Goal: Task Accomplishment & Management: Use online tool/utility

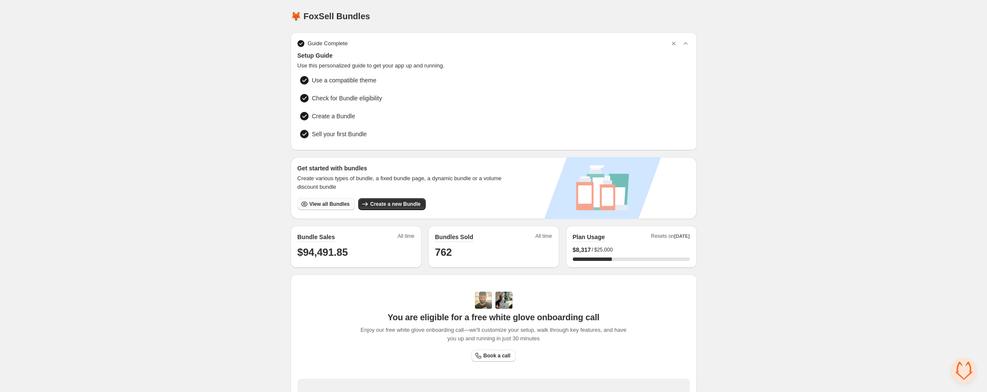
click at [323, 201] on span "View all Bundles" at bounding box center [329, 204] width 40 height 7
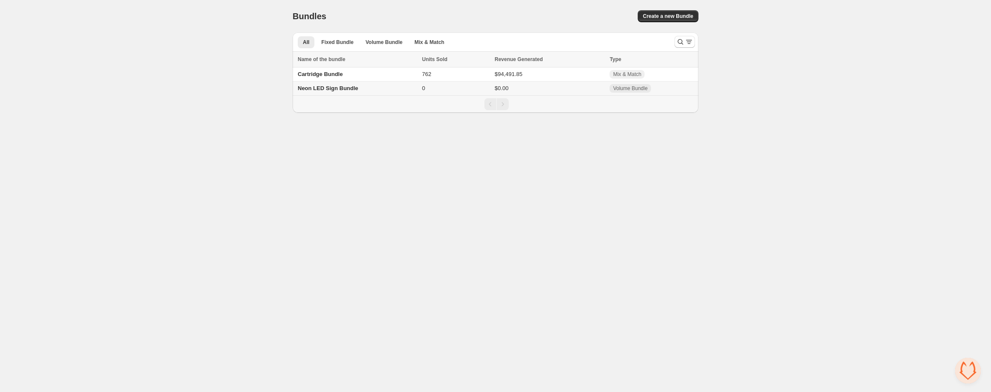
click at [327, 86] on span "Neon LED Sign Bundle" at bounding box center [328, 88] width 61 height 6
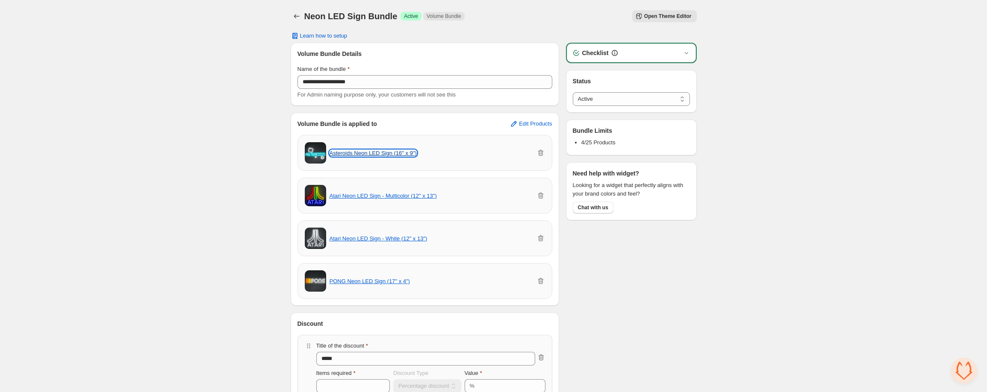
click at [376, 153] on button "Asteroids Neon LED Sign (16" x 9")" at bounding box center [372, 153] width 87 height 6
click at [666, 18] on span "Open Theme Editor" at bounding box center [667, 16] width 47 height 7
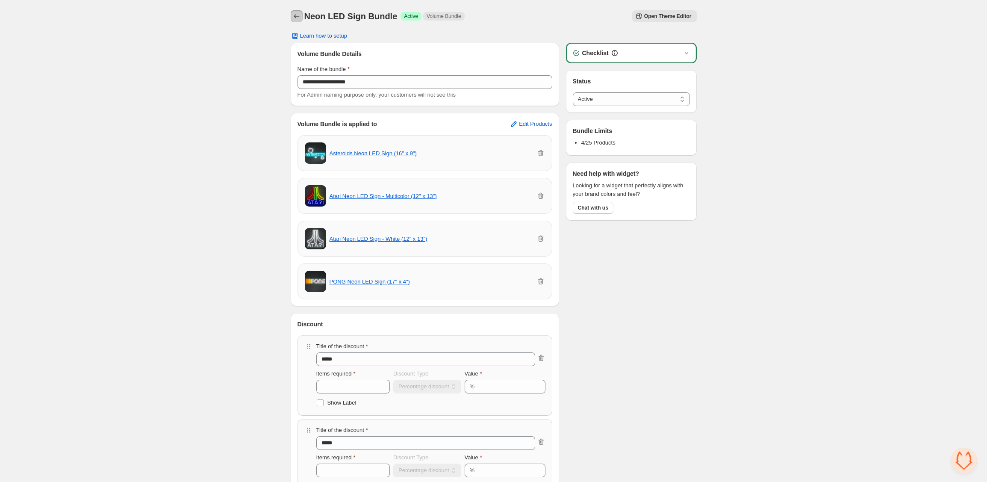
click at [298, 18] on icon "Back" at bounding box center [296, 16] width 9 height 9
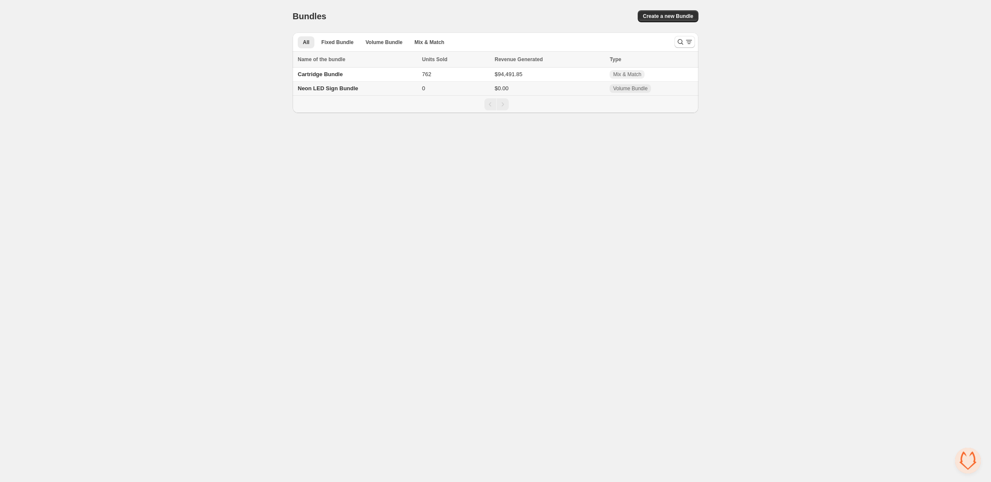
click at [322, 90] on span "Neon LED Sign Bundle" at bounding box center [328, 88] width 61 height 6
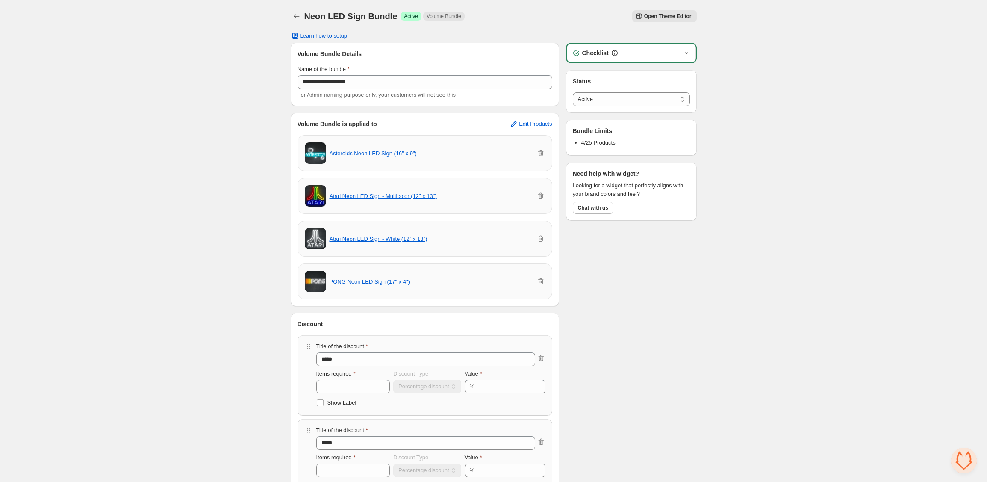
click at [687, 56] on icon "button" at bounding box center [686, 53] width 9 height 9
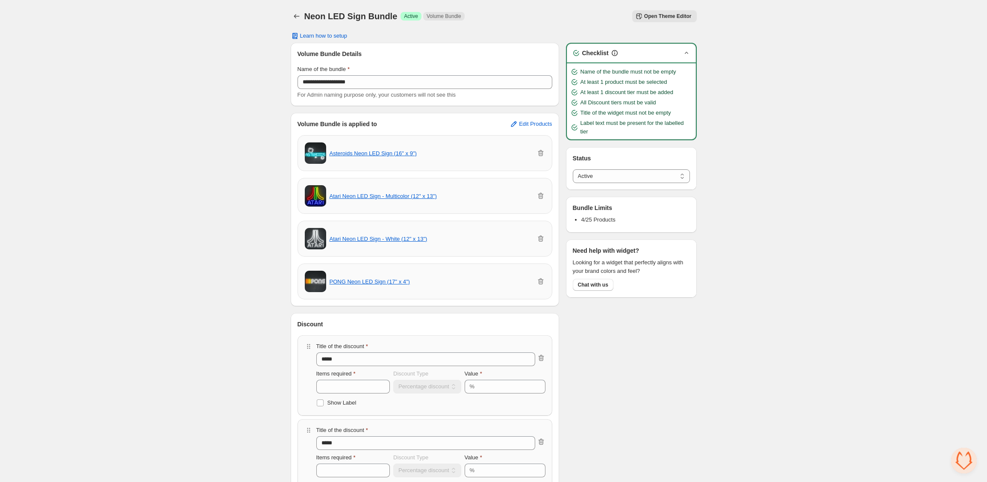
click at [742, 150] on div "**********" at bounding box center [493, 367] width 987 height 735
click at [243, 65] on div "**********" at bounding box center [493, 367] width 987 height 735
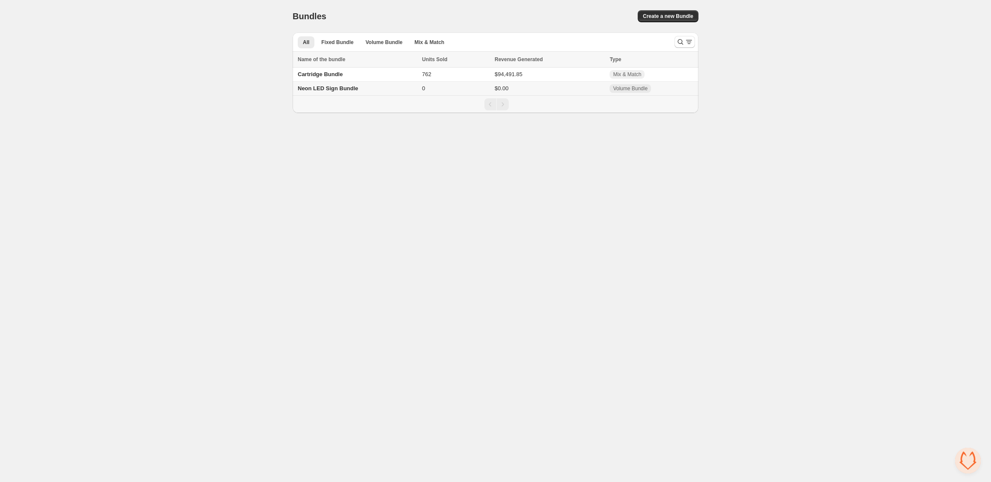
click at [261, 74] on div "Home Bundles Analytics Plan and Billing Bundles. This page is ready Bundles Cre…" at bounding box center [495, 56] width 991 height 113
click at [347, 43] on span "Fixed Bundle" at bounding box center [337, 42] width 32 height 7
click at [661, 18] on span "Create a new Bundle" at bounding box center [668, 16] width 50 height 7
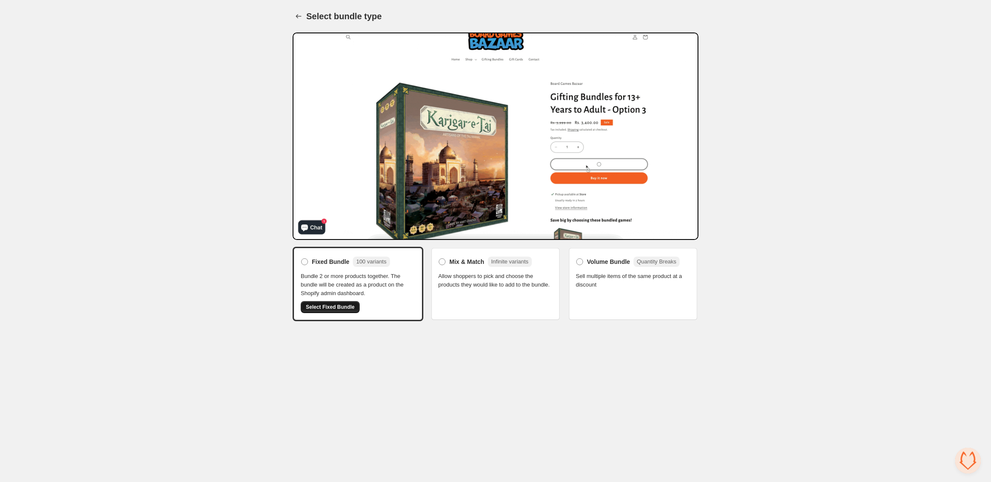
click at [334, 304] on span "Select Fixed Bundle" at bounding box center [330, 306] width 49 height 7
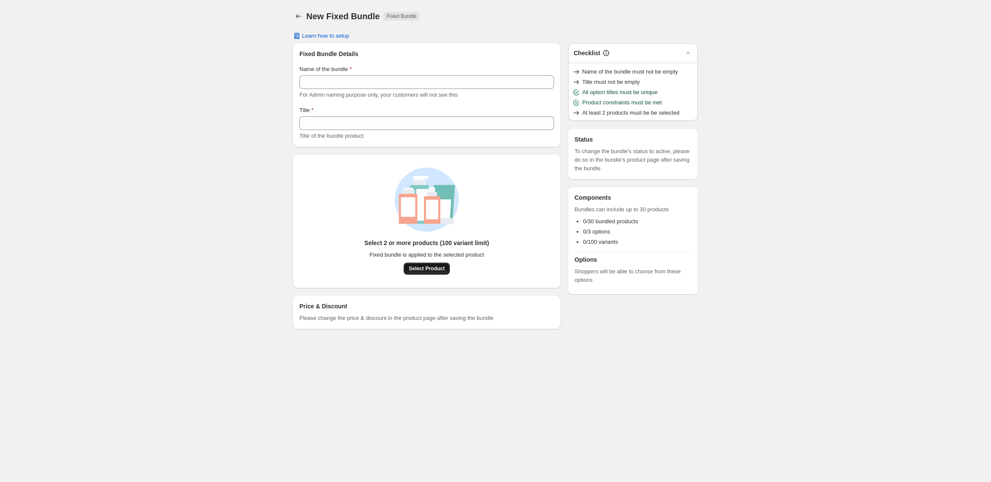
click at [430, 267] on span "Select Product" at bounding box center [427, 268] width 36 height 7
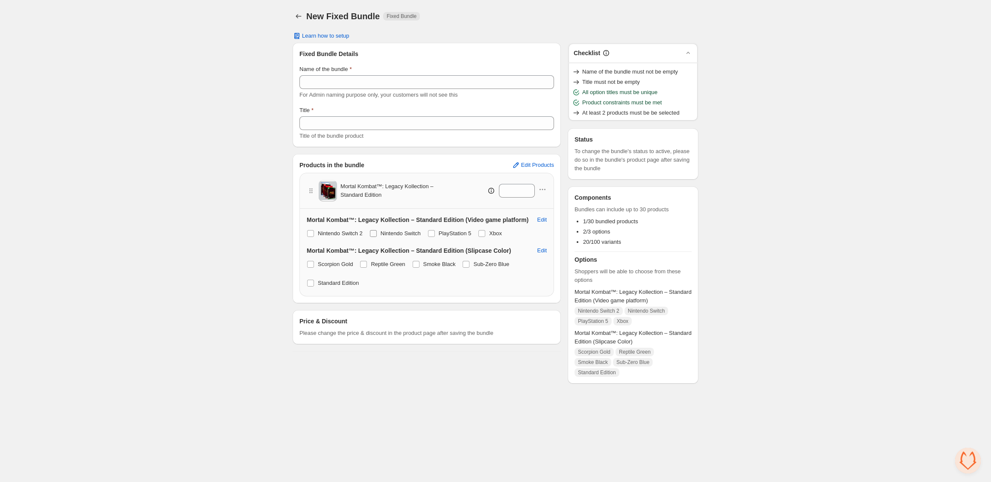
click at [377, 234] on span at bounding box center [373, 233] width 7 height 7
click at [447, 233] on span "PlayStation 5" at bounding box center [455, 233] width 33 height 6
click at [485, 233] on span at bounding box center [482, 233] width 7 height 7
click at [470, 267] on span at bounding box center [466, 264] width 7 height 7
click at [433, 266] on span "Smoke Black" at bounding box center [439, 264] width 32 height 6
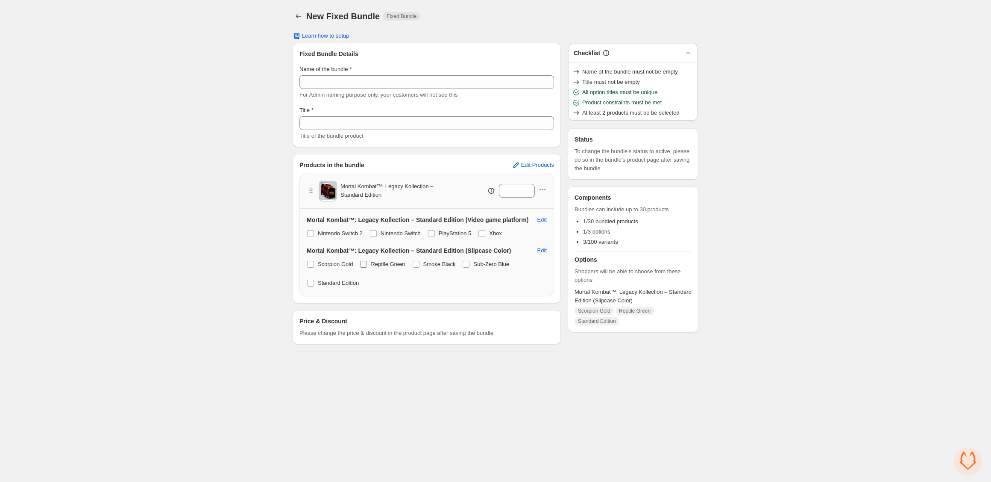
click at [391, 264] on span "Reptile Green" at bounding box center [388, 264] width 34 height 6
click at [341, 284] on span "Standard Edition" at bounding box center [338, 282] width 41 height 6
click at [543, 190] on icon "button" at bounding box center [542, 189] width 1 height 1
click at [545, 202] on span "Duplicate Product" at bounding box center [547, 205] width 44 height 9
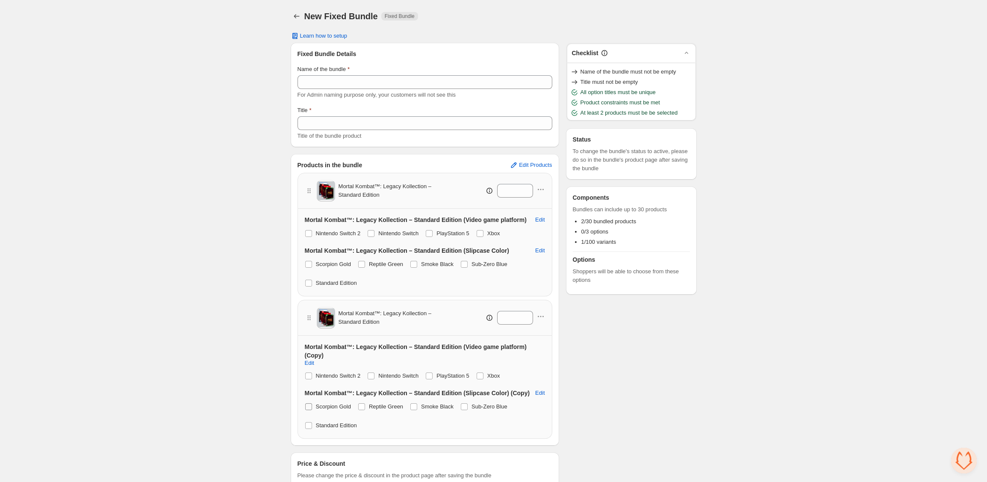
click at [310, 405] on span at bounding box center [308, 406] width 7 height 7
click at [361, 404] on span at bounding box center [361, 406] width 7 height 7
click at [322, 410] on span "Scorpion Gold" at bounding box center [333, 406] width 35 height 9
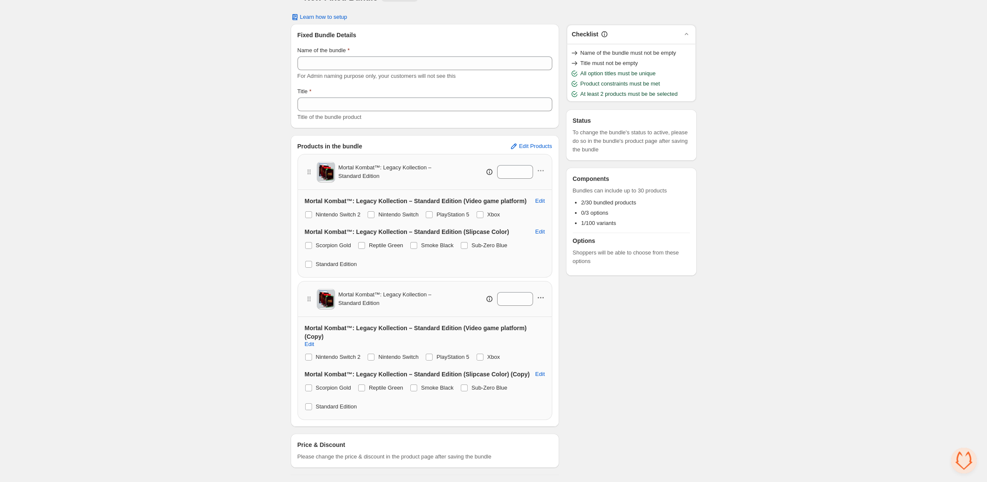
click at [542, 297] on icon "button" at bounding box center [540, 297] width 9 height 9
click at [542, 315] on span "Duplicate Product" at bounding box center [545, 313] width 44 height 9
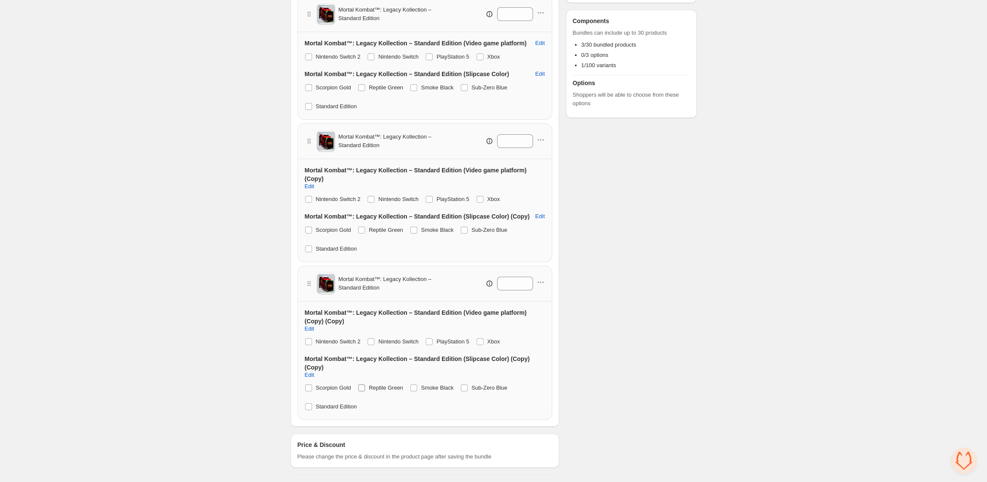
click at [362, 387] on span at bounding box center [361, 387] width 7 height 7
click at [417, 388] on span at bounding box center [413, 387] width 7 height 7
click at [385, 387] on span "Reptile Green" at bounding box center [386, 387] width 34 height 6
click at [541, 282] on icon "button" at bounding box center [540, 282] width 9 height 9
click at [539, 299] on span "Duplicate Product" at bounding box center [545, 298] width 44 height 9
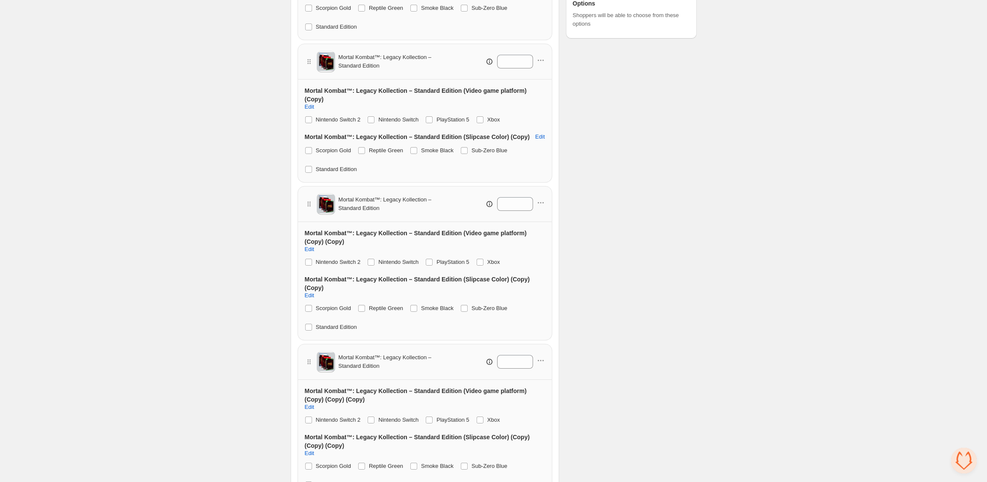
scroll to position [334, 0]
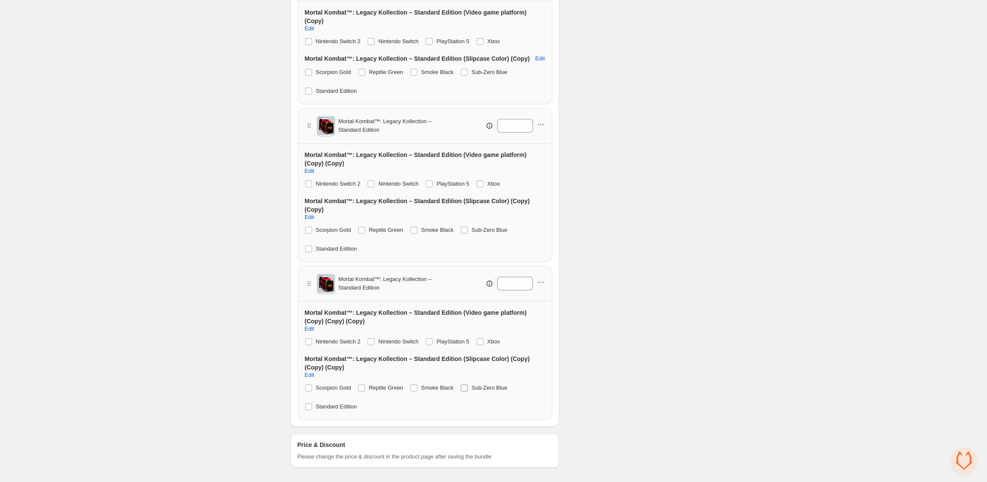
click at [467, 387] on span at bounding box center [464, 387] width 7 height 7
click at [445, 387] on span "Smoke Black" at bounding box center [437, 387] width 32 height 6
click at [536, 285] on icon "button" at bounding box center [540, 282] width 9 height 9
click at [538, 297] on span "Duplicate Product" at bounding box center [545, 298] width 44 height 9
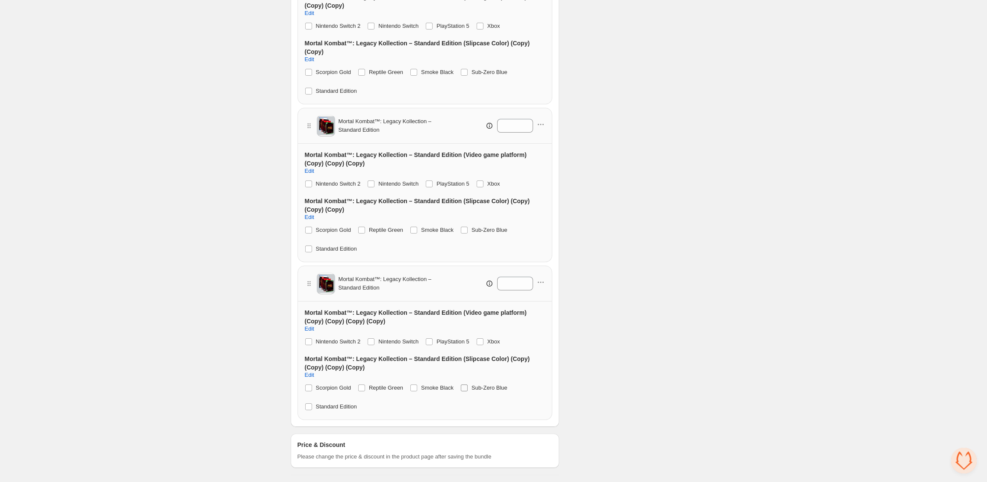
click at [472, 388] on label "Sub-Zero Blue" at bounding box center [483, 388] width 47 height 12
click at [324, 407] on span "Standard Edition" at bounding box center [336, 406] width 41 height 6
click at [466, 388] on span at bounding box center [464, 387] width 7 height 7
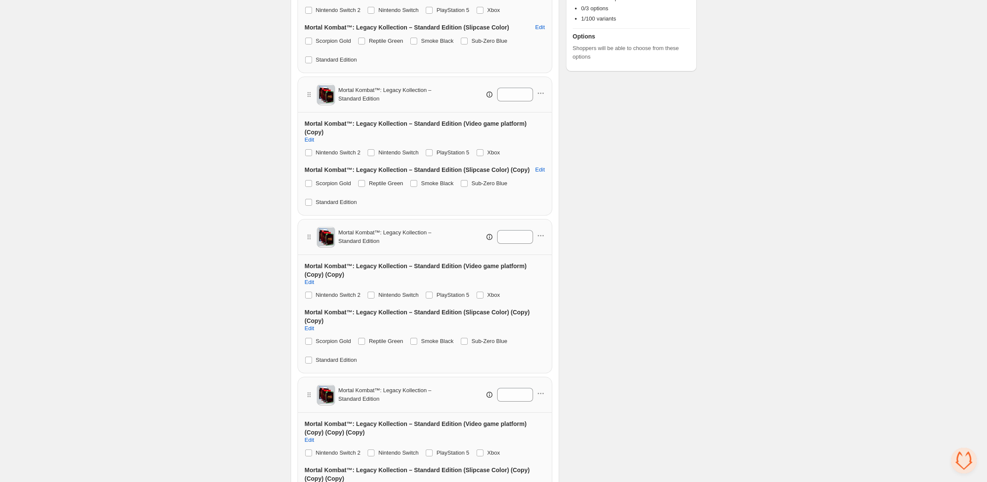
scroll to position [0, 0]
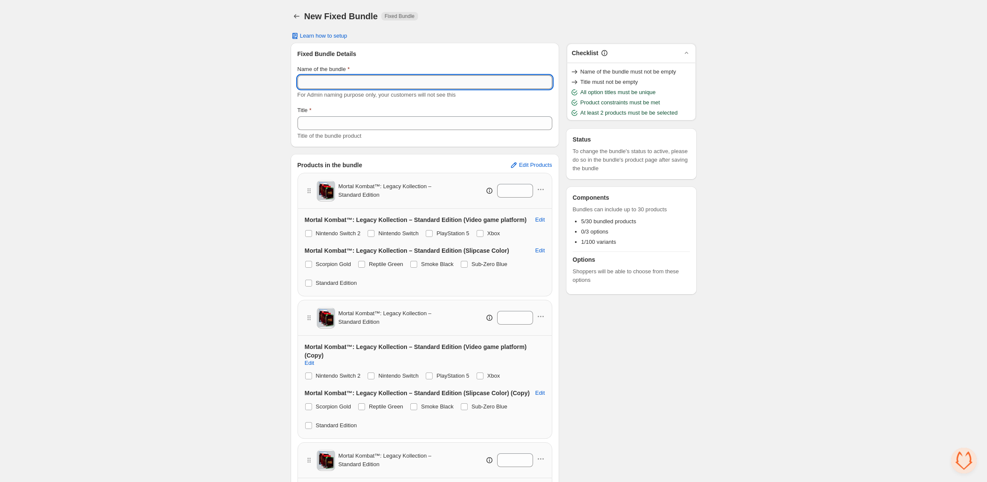
click at [372, 87] on input "Name of the bundle" at bounding box center [424, 82] width 255 height 14
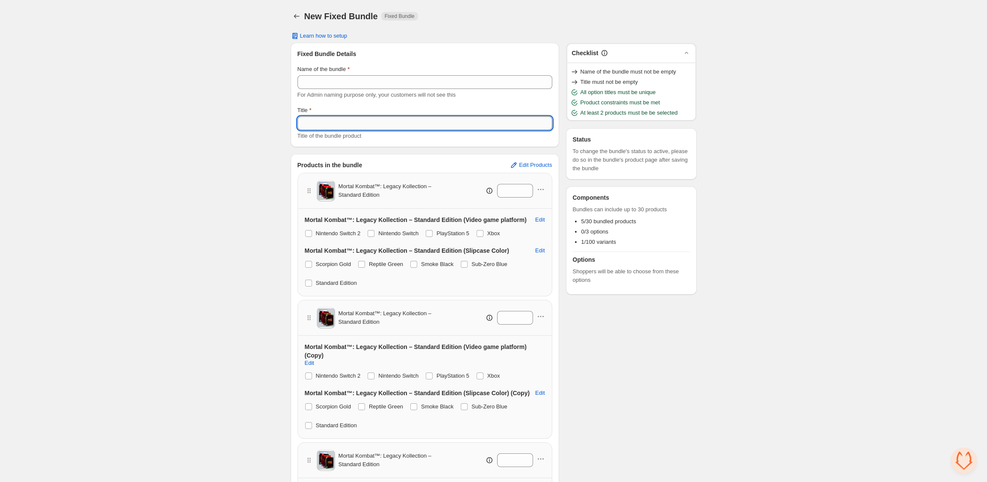
click at [356, 124] on input "Title" at bounding box center [424, 123] width 255 height 14
paste input "**********"
click at [417, 123] on input "**********" at bounding box center [424, 123] width 255 height 14
type input "**********"
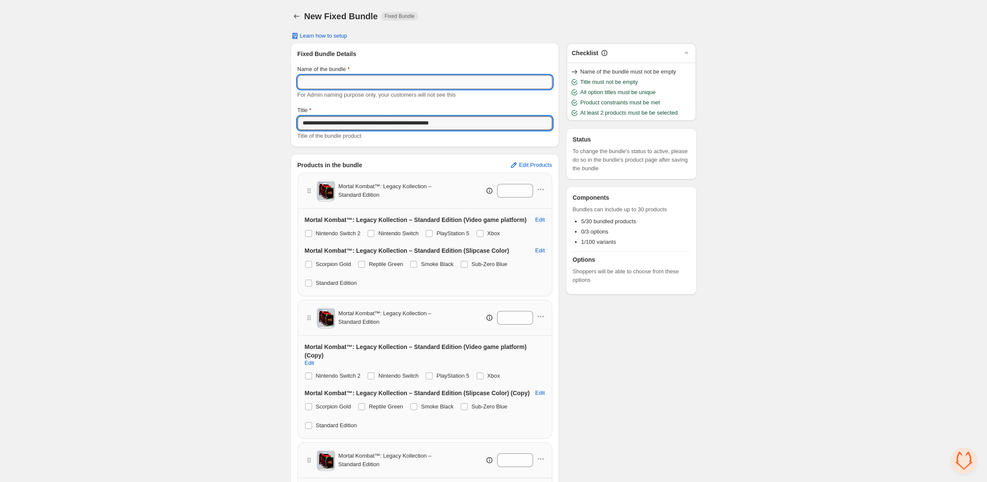
click at [405, 84] on input "Name of the bundle" at bounding box center [424, 82] width 255 height 14
paste input "**********"
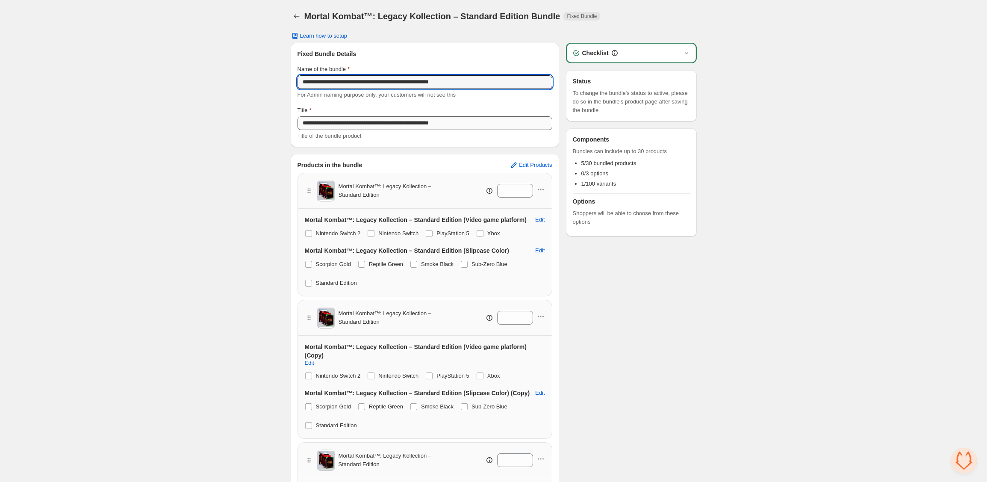
type input "**********"
click at [345, 123] on input "**********" at bounding box center [424, 123] width 255 height 14
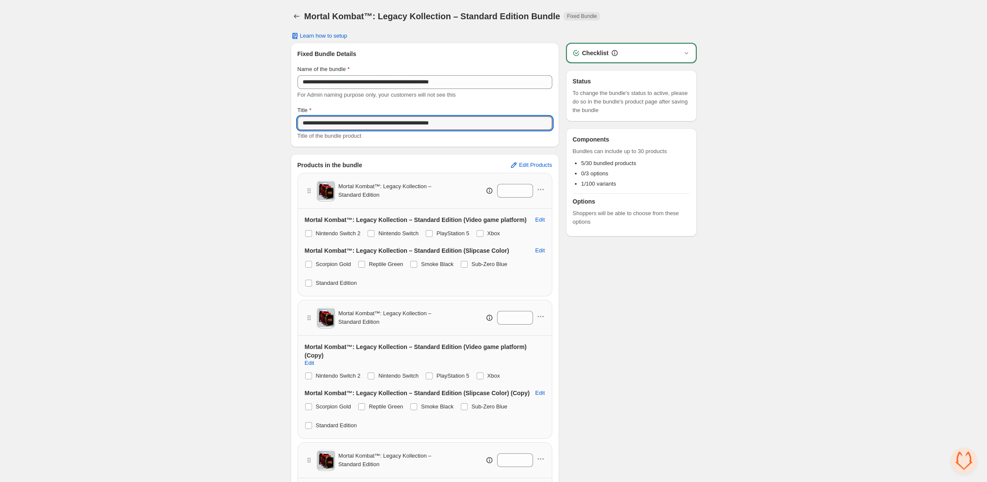
type input "**********"
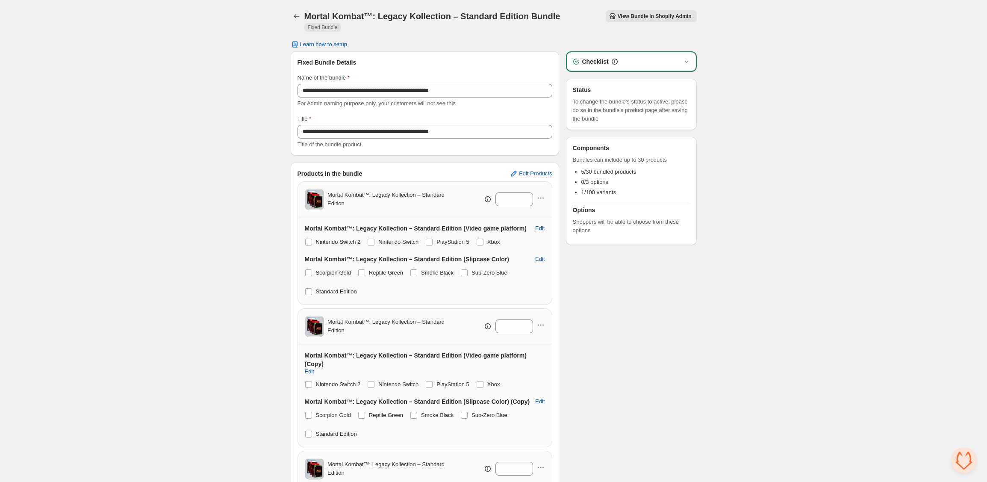
click at [646, 14] on span "View Bundle in Shopify Admin" at bounding box center [654, 16] width 74 height 7
click at [294, 11] on button "Back" at bounding box center [297, 16] width 12 height 12
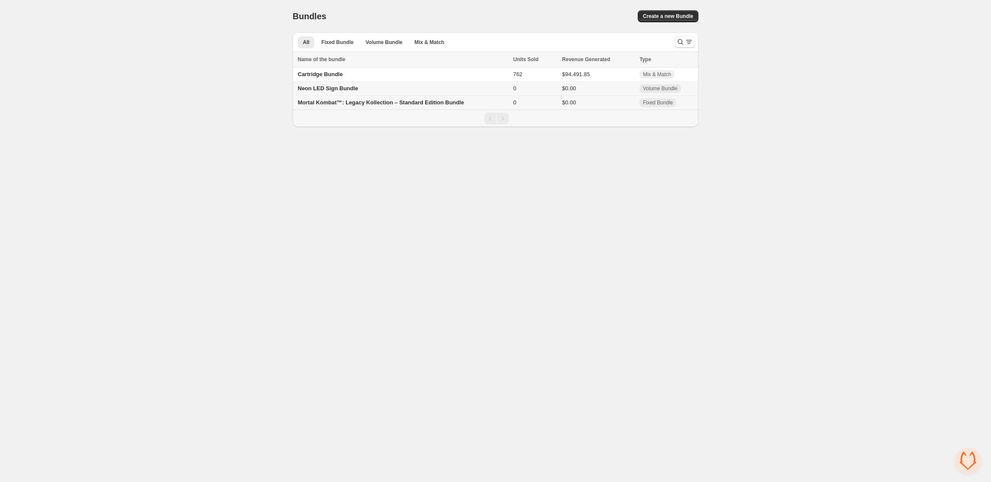
click at [362, 104] on span "Mortal Kombat™: Legacy Kollection – Standard Edition Bundle" at bounding box center [381, 102] width 166 height 6
click at [706, 179] on body "Home Bundles Analytics Plan and Billing Bundles. This page is ready Bundles Cre…" at bounding box center [495, 241] width 991 height 482
click at [335, 104] on span "Mortal Kombat™: Legacy Kollection – Standard Edition Bundle" at bounding box center [381, 102] width 166 height 6
click at [378, 102] on span "Mortal Kombat™: Legacy Kollection – Standard Edition Bundle" at bounding box center [381, 102] width 166 height 6
click at [434, 102] on span "Mortal Kombat™: Legacy Kollection – Standard Edition Bundle" at bounding box center [381, 102] width 166 height 6
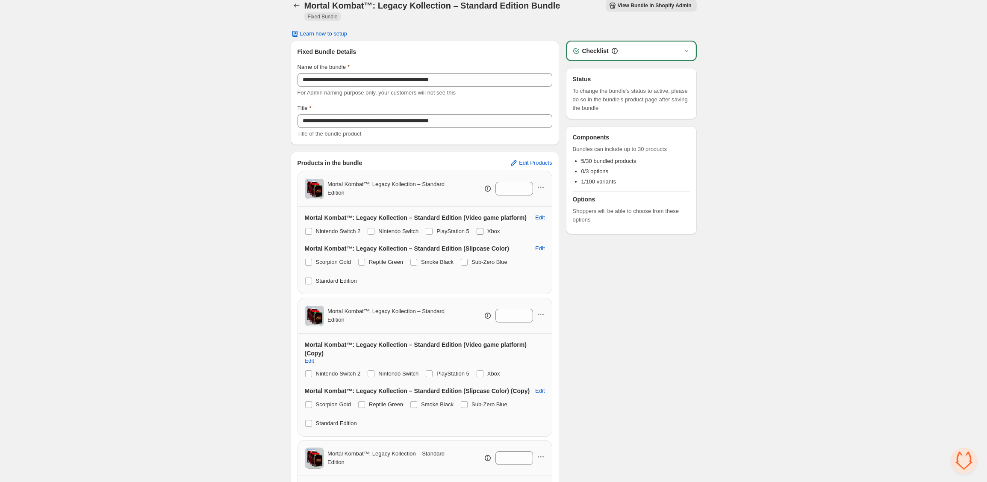
scroll to position [16, 0]
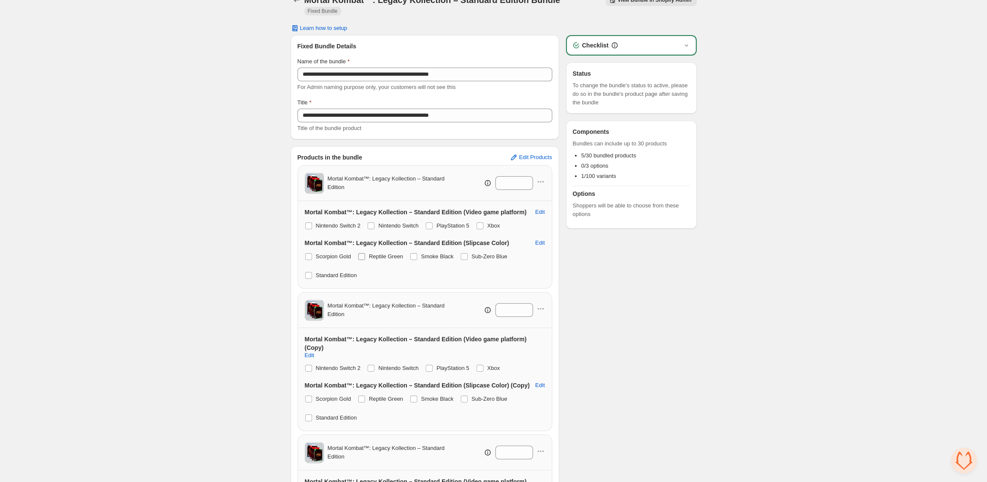
click at [393, 253] on span "Reptile Green" at bounding box center [386, 256] width 34 height 6
click at [441, 253] on span "Smoke Black" at bounding box center [437, 256] width 32 height 6
click at [481, 253] on span "Sub-Zero Blue" at bounding box center [489, 256] width 36 height 6
click at [329, 272] on span "Standard Edition" at bounding box center [336, 275] width 41 height 6
click at [538, 304] on icon "button" at bounding box center [540, 308] width 9 height 9
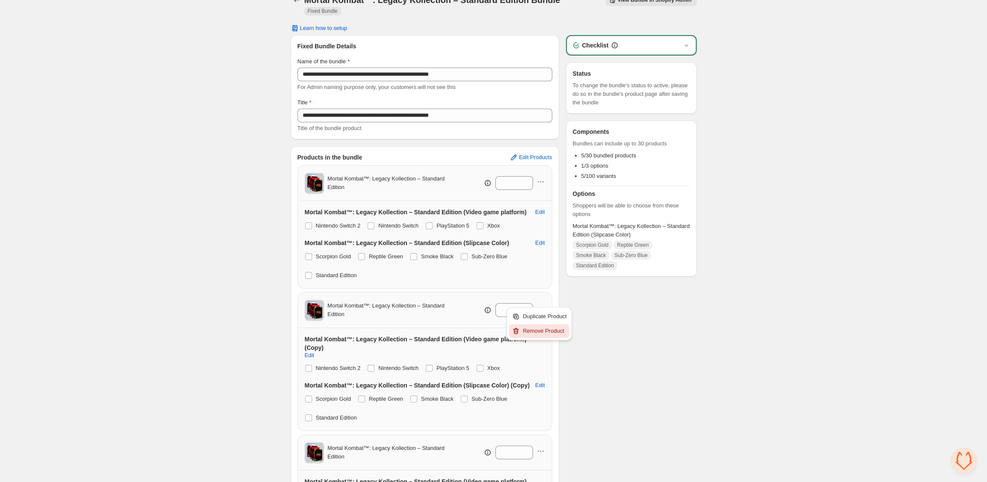
click at [546, 332] on span "Remove Product" at bounding box center [545, 330] width 44 height 9
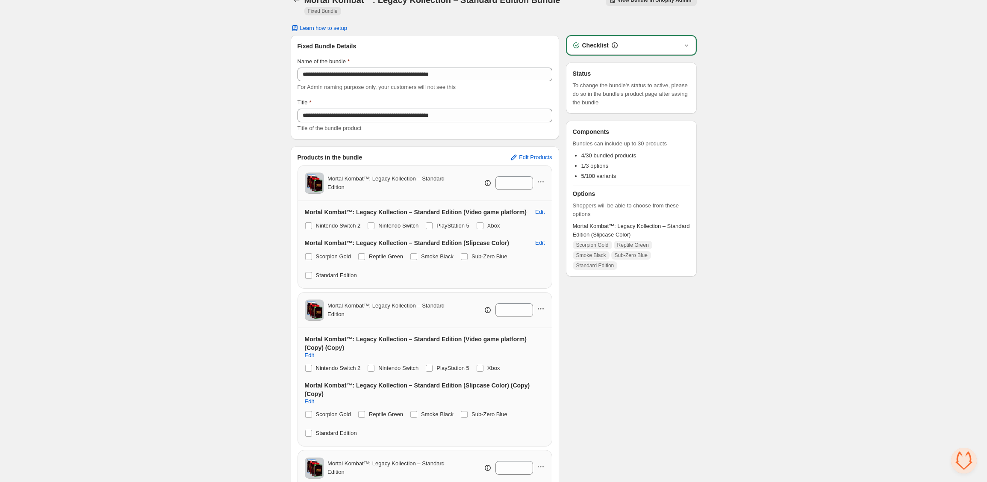
click at [541, 304] on icon "button" at bounding box center [540, 308] width 9 height 9
click at [543, 329] on span "Remove Product" at bounding box center [545, 330] width 44 height 9
click at [543, 304] on icon "button" at bounding box center [540, 308] width 9 height 9
click at [541, 329] on span "Remove Product" at bounding box center [545, 330] width 44 height 9
click at [541, 304] on icon "button" at bounding box center [540, 308] width 9 height 9
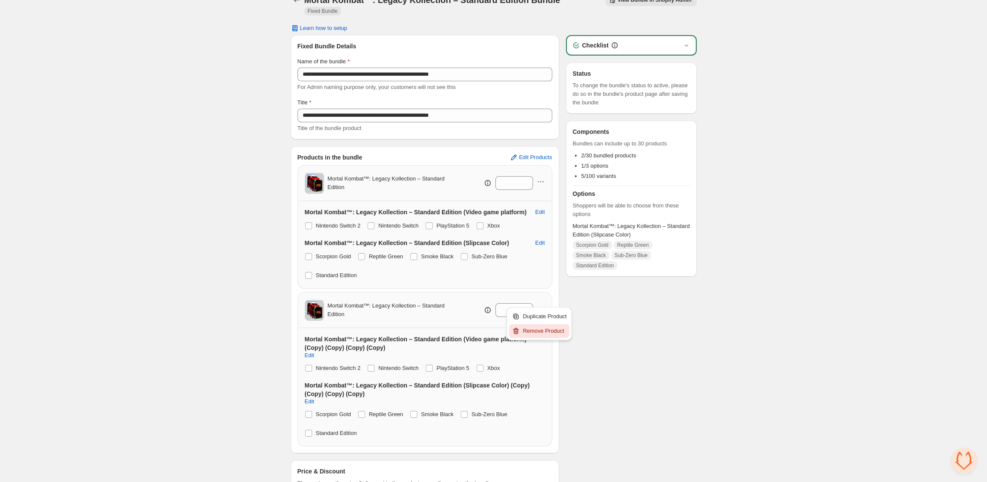
click at [541, 332] on span "Remove Product" at bounding box center [545, 330] width 44 height 9
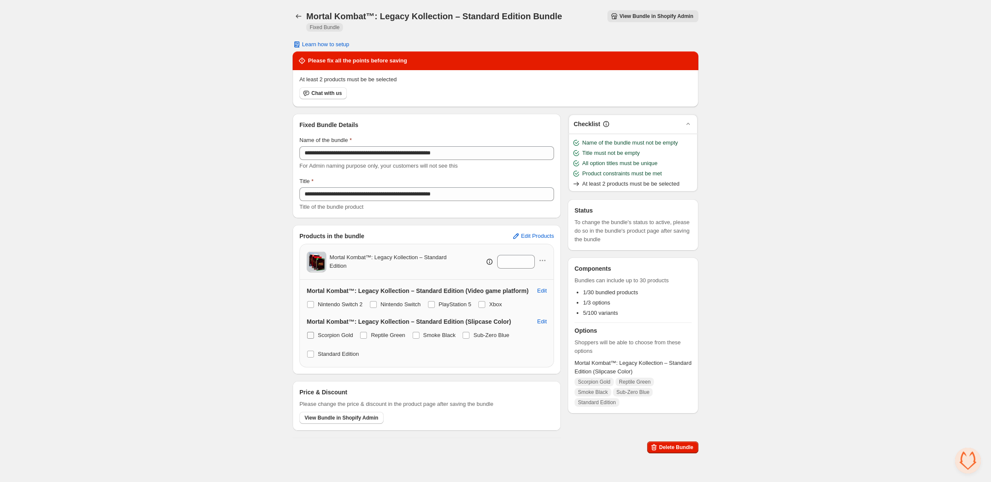
click at [340, 332] on span "Scorpion Gold" at bounding box center [335, 335] width 35 height 6
drag, startPoint x: 376, startPoint y: 324, endPoint x: 385, endPoint y: 324, distance: 9.4
click at [376, 332] on span "Reptile Green" at bounding box center [388, 335] width 34 height 6
click at [435, 331] on span "Smoke Black" at bounding box center [439, 335] width 32 height 9
click at [484, 332] on span "Sub-Zero Blue" at bounding box center [491, 335] width 36 height 6
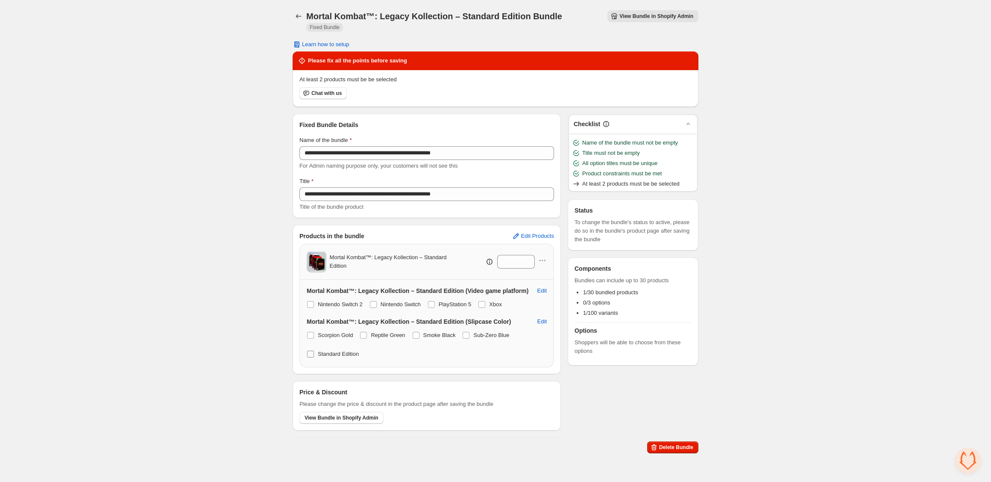
click at [333, 350] on span "Standard Edition" at bounding box center [338, 353] width 41 height 6
click at [340, 332] on span "Scorpion Gold" at bounding box center [335, 335] width 35 height 6
click at [338, 350] on span "Standard Edition" at bounding box center [338, 353] width 41 height 6
drag, startPoint x: 377, startPoint y: 293, endPoint x: 394, endPoint y: 296, distance: 17.8
click at [377, 301] on span at bounding box center [373, 304] width 7 height 7
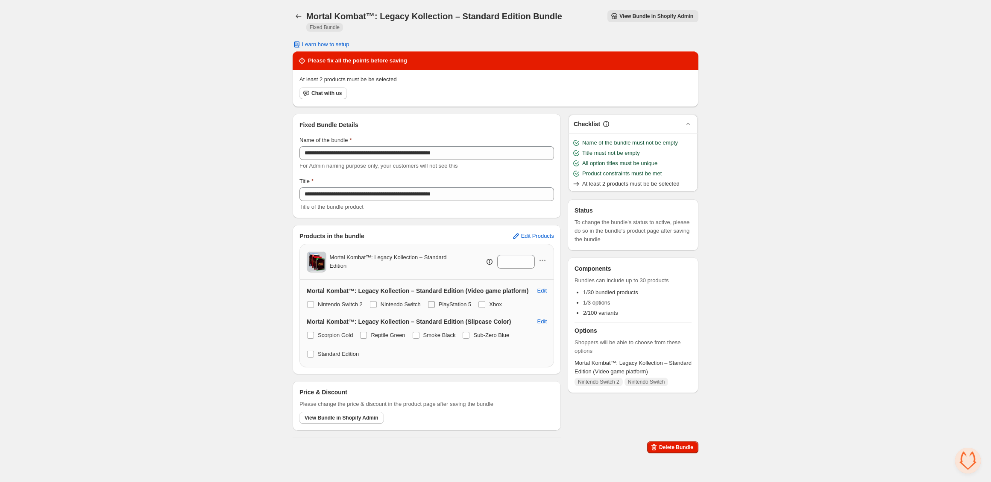
click at [452, 301] on span "PlayStation 5" at bounding box center [455, 304] width 33 height 6
click at [502, 301] on span "Xbox" at bounding box center [495, 304] width 13 height 6
click at [385, 332] on span "Reptile Green" at bounding box center [388, 335] width 34 height 6
click at [433, 332] on span "Smoke Black" at bounding box center [439, 335] width 32 height 6
click at [477, 329] on label "Sub-Zero Blue" at bounding box center [485, 335] width 47 height 12
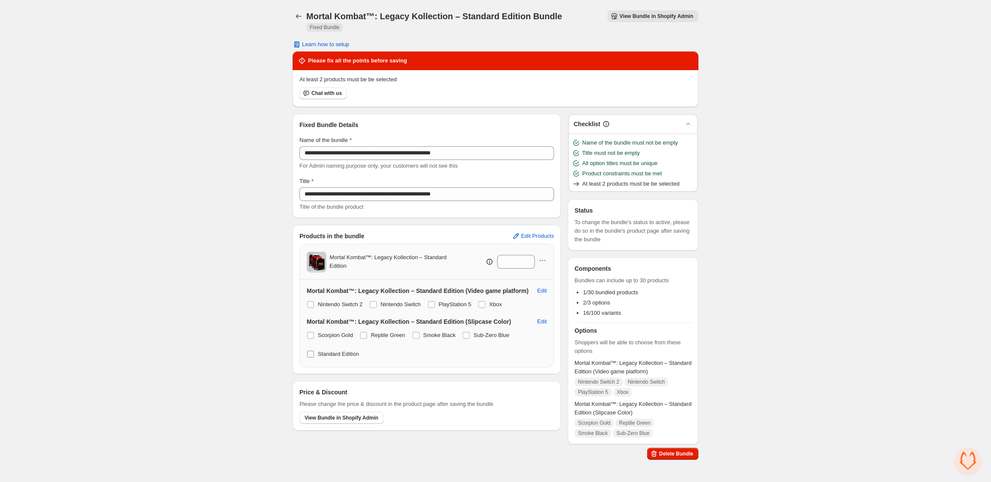
click at [341, 350] on span "Standard Edition" at bounding box center [338, 353] width 41 height 6
click at [376, 301] on span at bounding box center [373, 304] width 7 height 7
click at [444, 298] on label "PlayStation 5" at bounding box center [450, 304] width 44 height 12
click at [498, 301] on span "Xbox" at bounding box center [495, 304] width 13 height 6
click at [394, 332] on span "Reptile Green" at bounding box center [388, 335] width 34 height 6
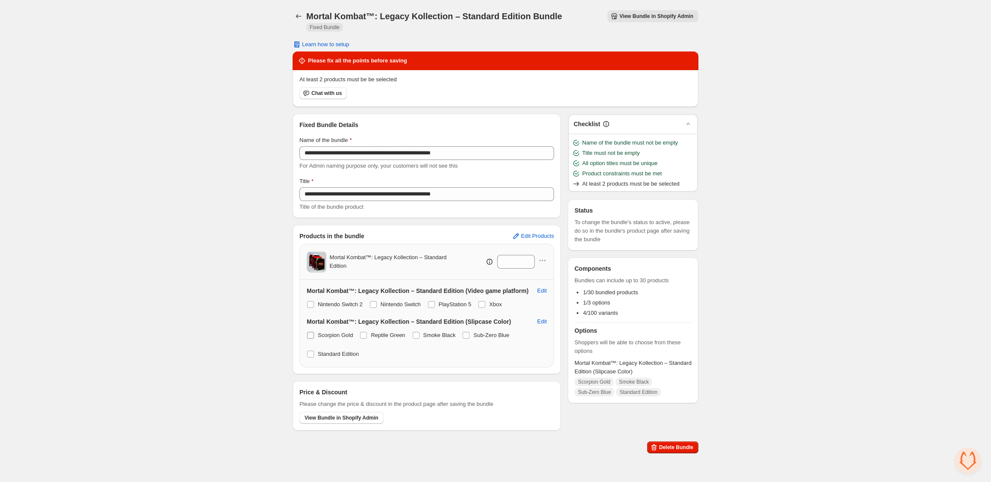
click at [334, 332] on span "Scorpion Gold" at bounding box center [335, 335] width 35 height 6
click at [439, 332] on span "Smoke Black" at bounding box center [439, 335] width 32 height 6
click at [485, 332] on span "Sub-Zero Blue" at bounding box center [491, 335] width 36 height 6
click at [309, 350] on span at bounding box center [310, 353] width 7 height 7
click at [542, 256] on icon "button" at bounding box center [542, 260] width 9 height 9
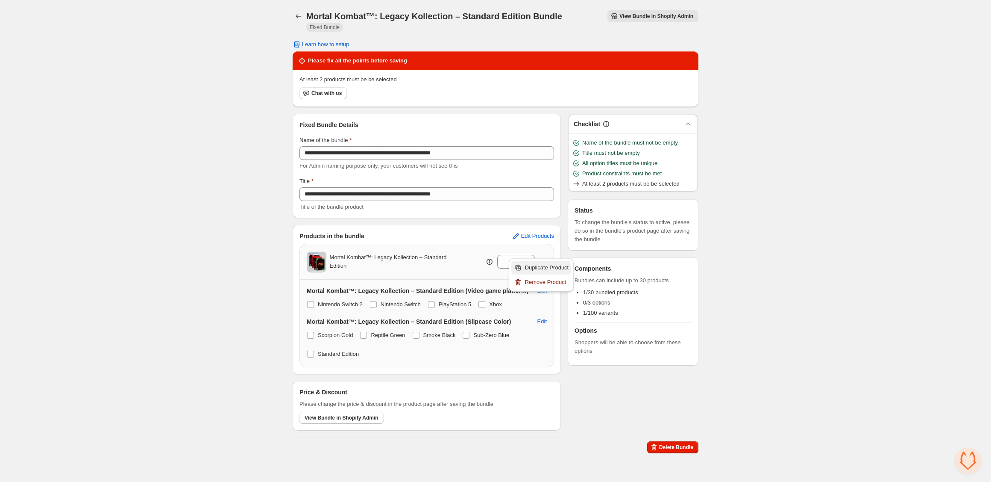
click at [541, 264] on span "Duplicate Product" at bounding box center [547, 267] width 44 height 9
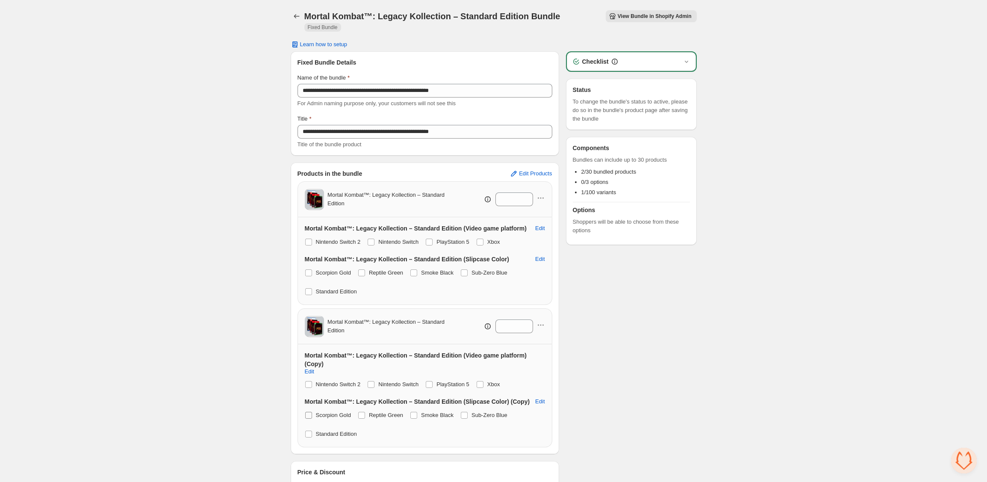
click at [305, 411] on span at bounding box center [308, 414] width 7 height 7
click at [367, 409] on label "Reptile Green" at bounding box center [380, 415] width 45 height 12
click at [415, 411] on span at bounding box center [413, 414] width 7 height 7
click at [467, 411] on span at bounding box center [464, 414] width 7 height 7
click at [330, 269] on span "Scorpion Gold" at bounding box center [333, 272] width 35 height 6
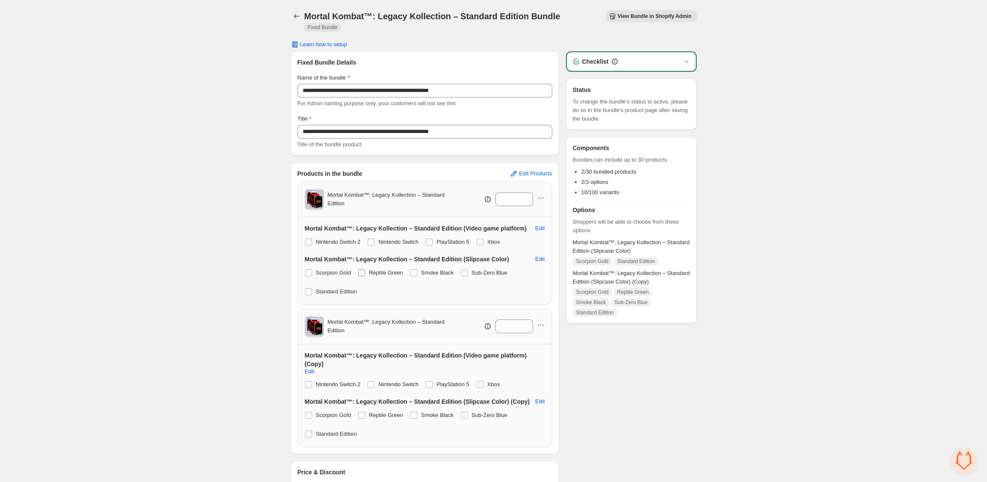
click at [379, 269] on span "Reptile Green" at bounding box center [386, 272] width 34 height 6
click at [427, 269] on span "Smoke Black" at bounding box center [437, 272] width 32 height 6
click at [502, 269] on span "Sub-Zero Blue" at bounding box center [489, 272] width 36 height 6
click at [661, 15] on span "View Bundle in Shopify Admin" at bounding box center [654, 16] width 74 height 7
click at [681, 57] on div "Checklist" at bounding box center [631, 61] width 119 height 9
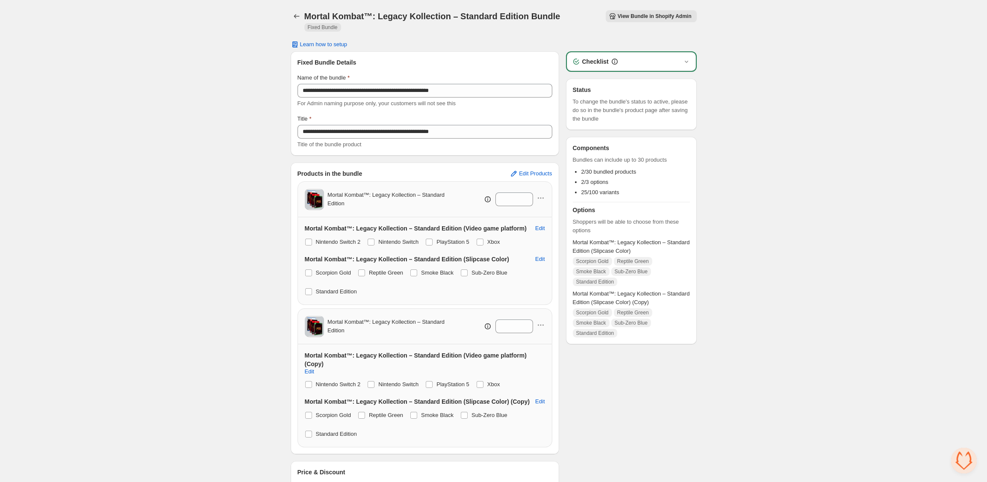
scroll to position [46, 0]
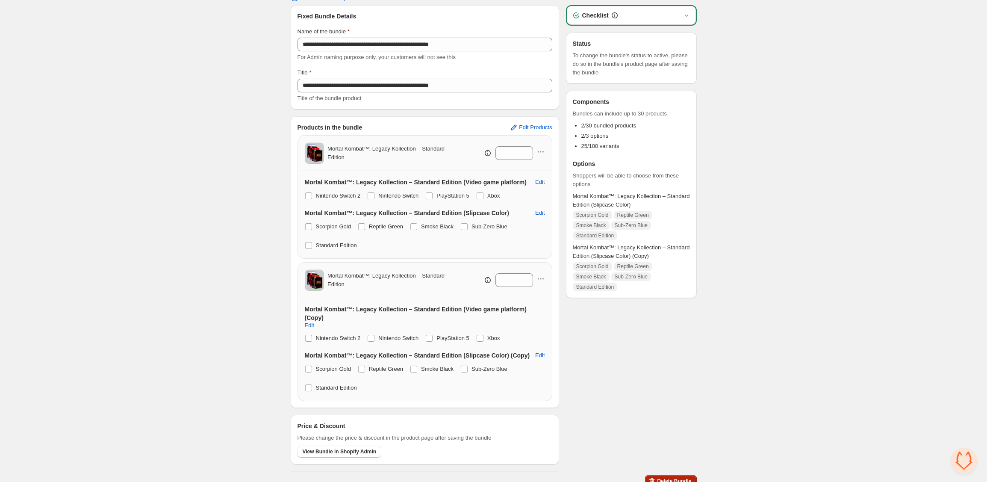
click at [672, 477] on span "Delete Bundle" at bounding box center [674, 480] width 34 height 7
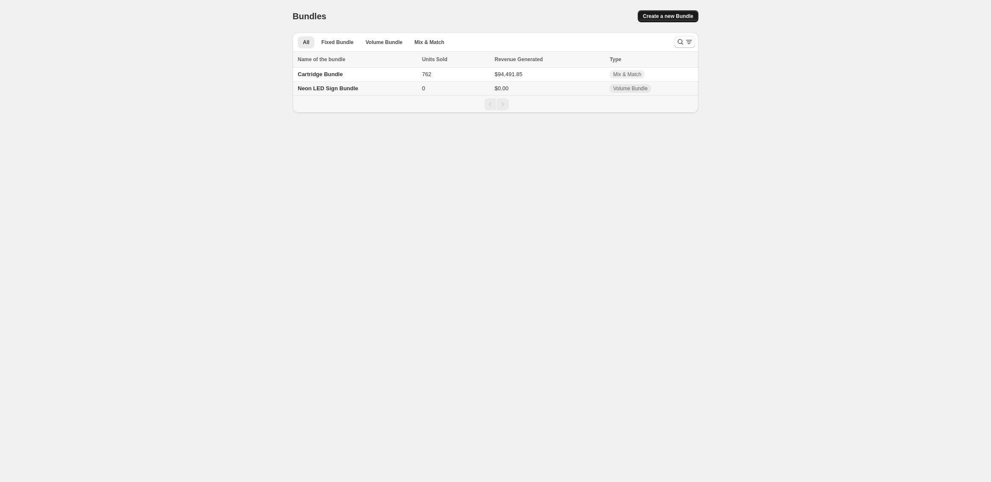
click at [666, 14] on span "Create a new Bundle" at bounding box center [668, 16] width 50 height 7
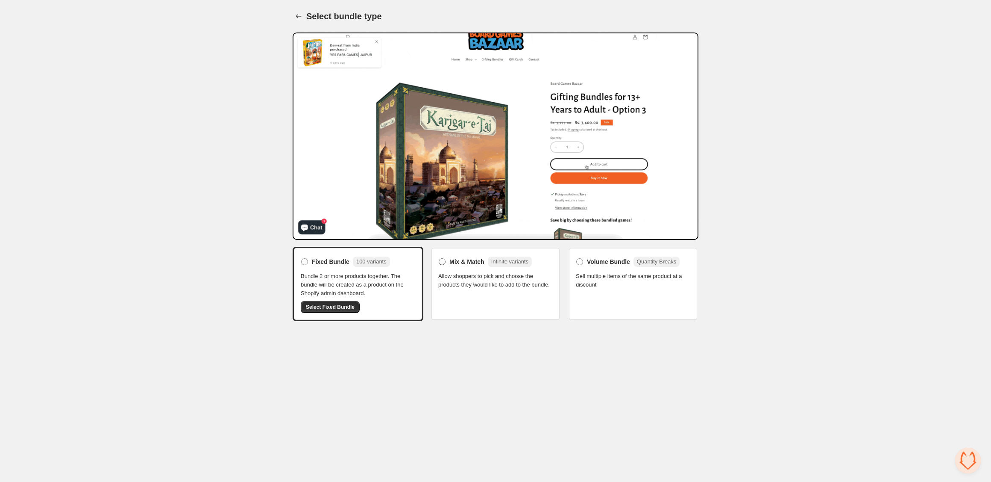
click at [450, 263] on span "Mix & Match" at bounding box center [466, 261] width 35 height 9
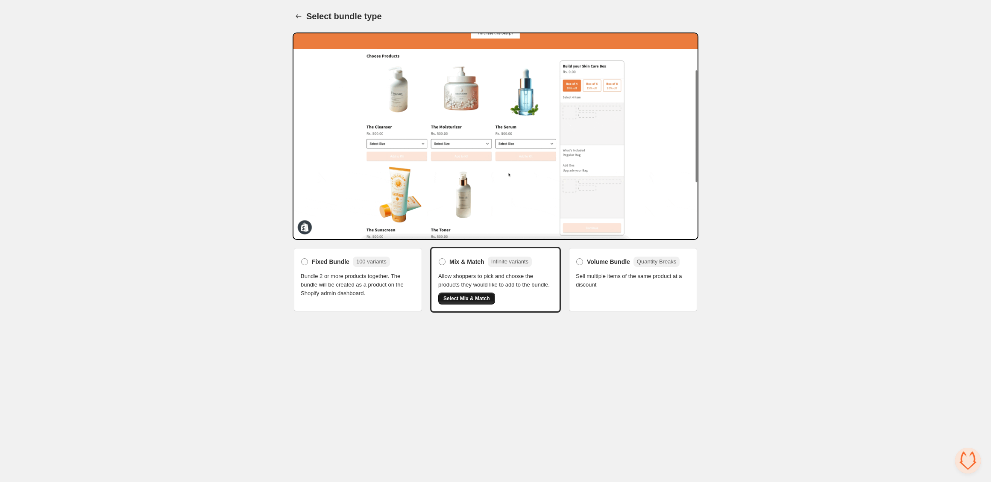
click at [477, 302] on span "Select Mix & Match" at bounding box center [467, 298] width 47 height 7
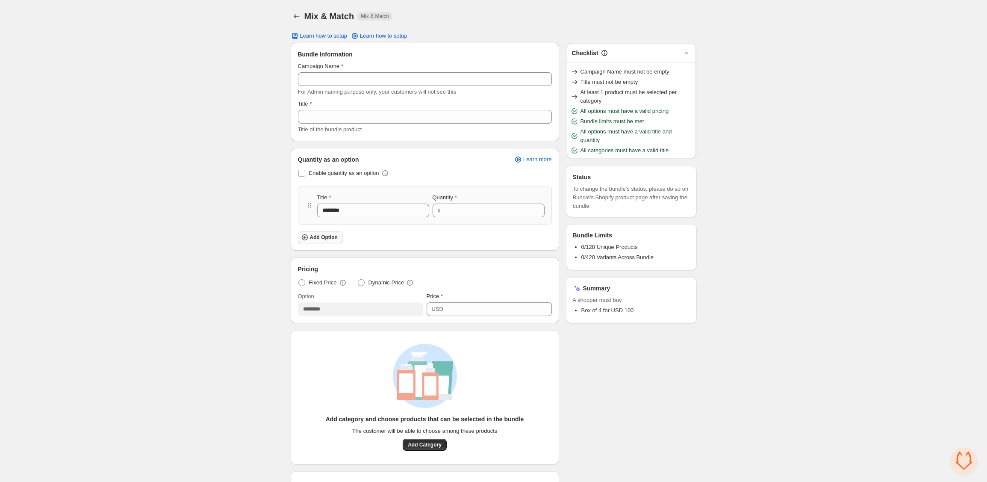
click at [330, 238] on span "Add Option" at bounding box center [324, 237] width 28 height 7
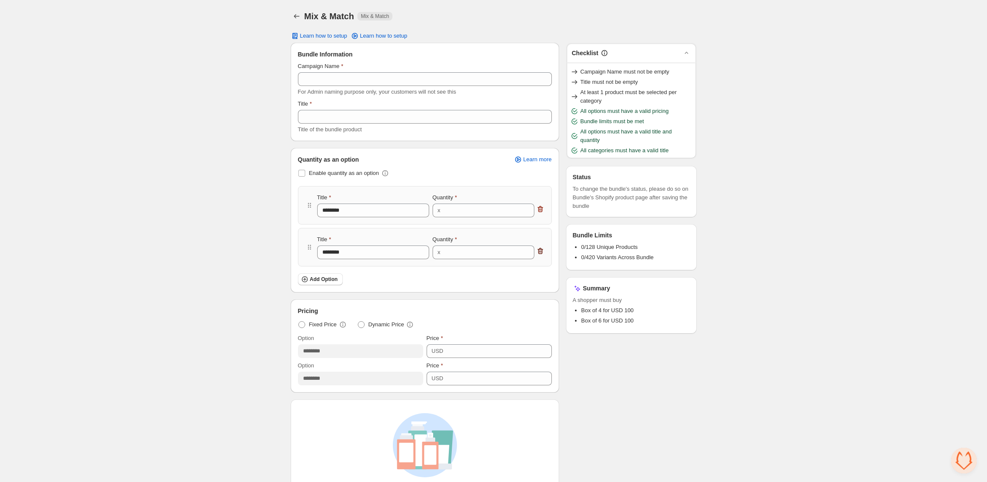
click at [540, 253] on icon "button" at bounding box center [540, 251] width 6 height 6
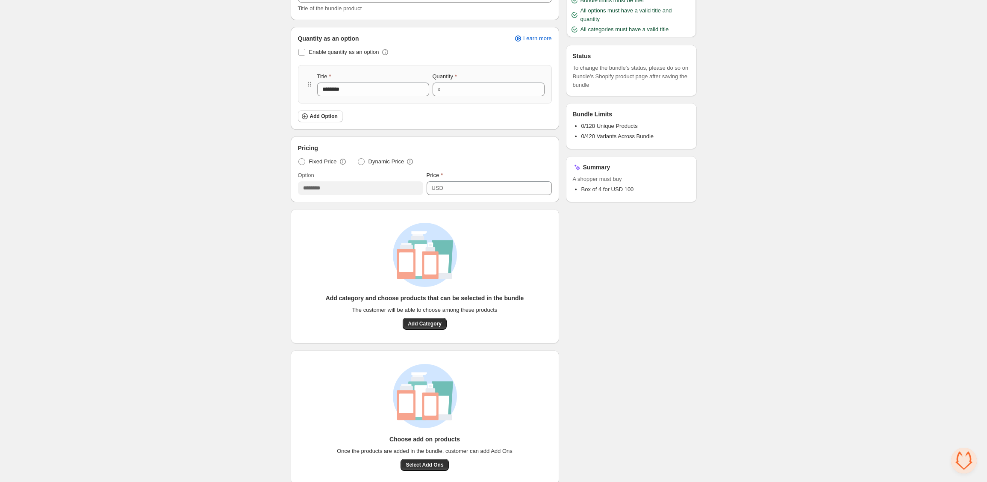
scroll to position [130, 0]
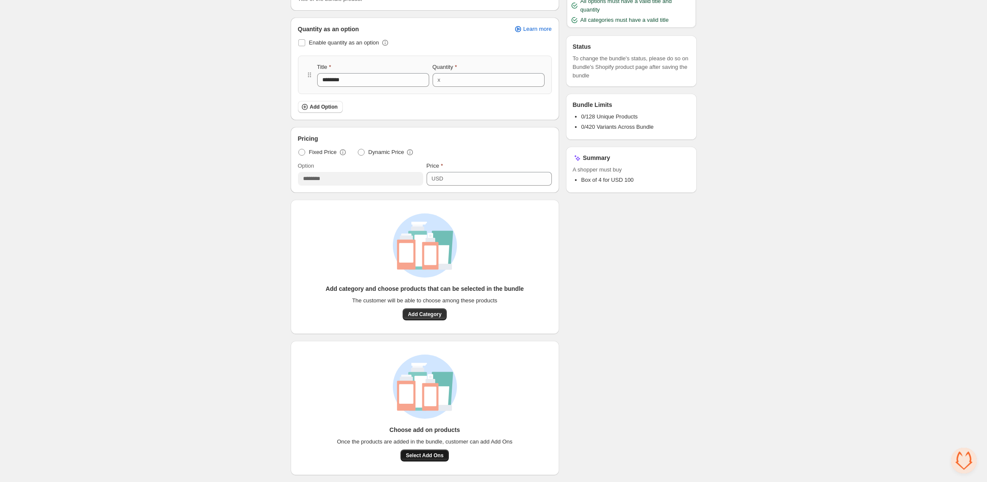
click at [431, 453] on span "Select Add Ons" at bounding box center [424, 455] width 38 height 7
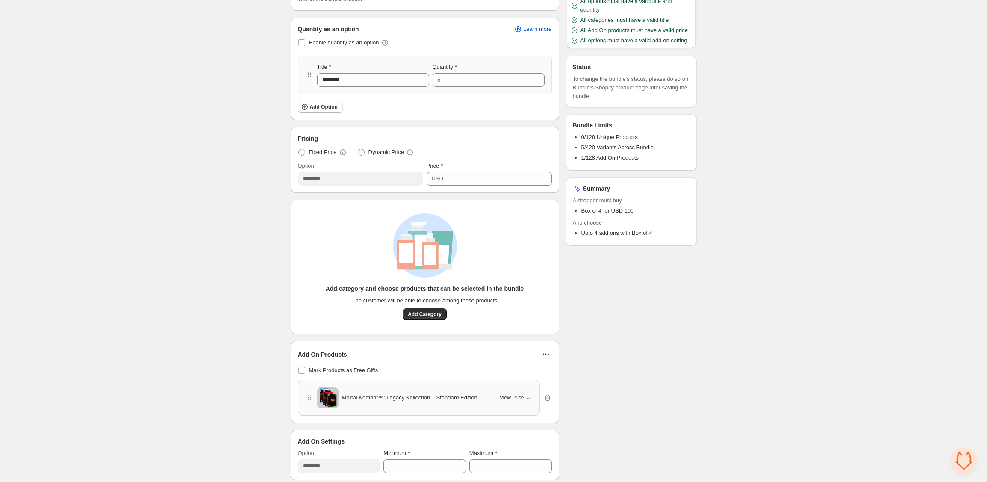
scroll to position [135, 0]
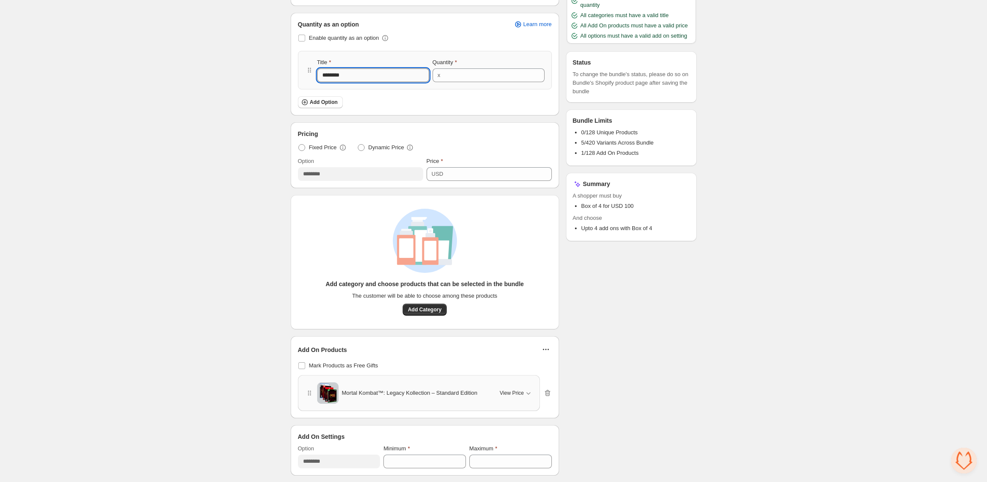
click at [358, 74] on input "********" at bounding box center [373, 75] width 112 height 14
type input "*"
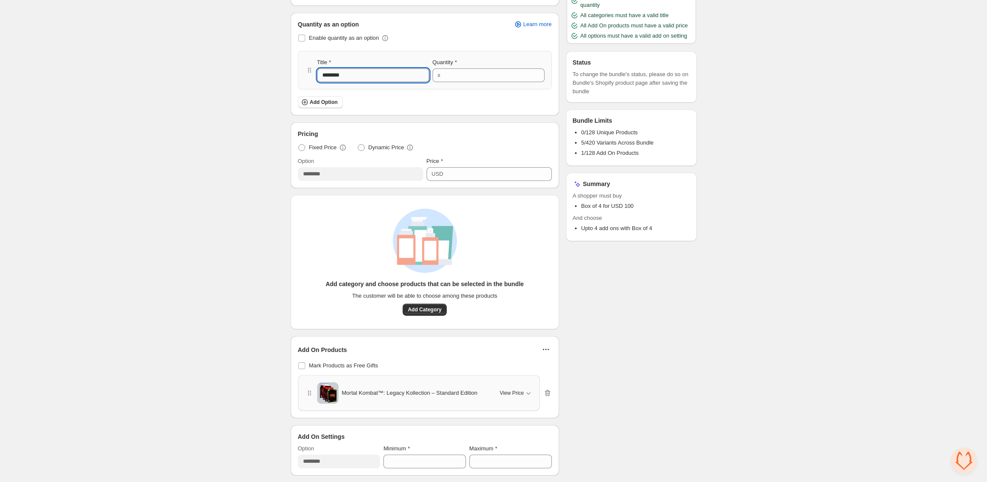
type input "*"
type input "**"
type input "***"
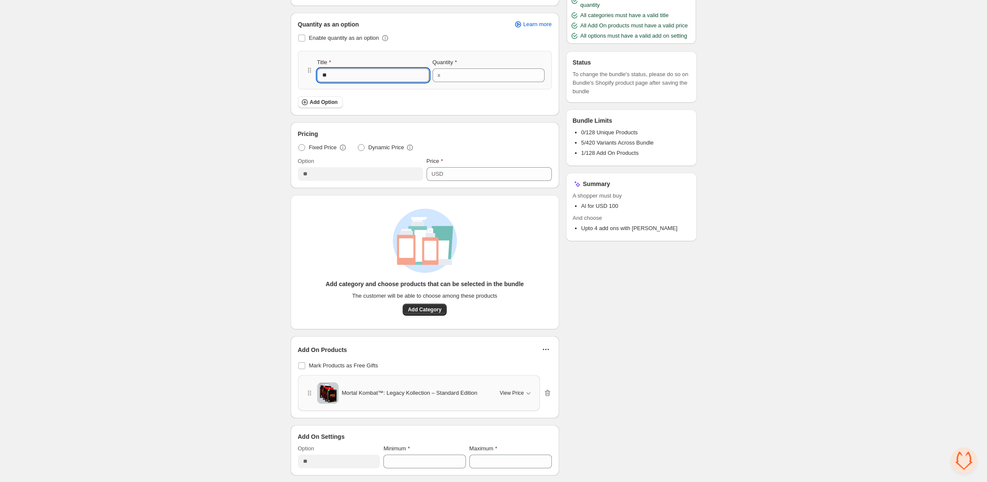
type input "***"
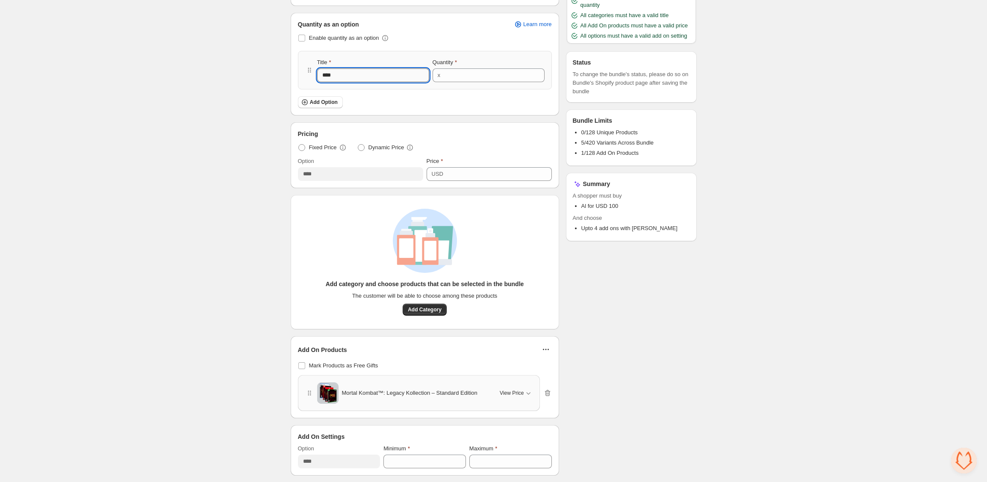
type input "*****"
click at [673, 343] on div "Checklist Campaign Name must not be empty Title must not be empty At least 1 pr…" at bounding box center [631, 191] width 131 height 567
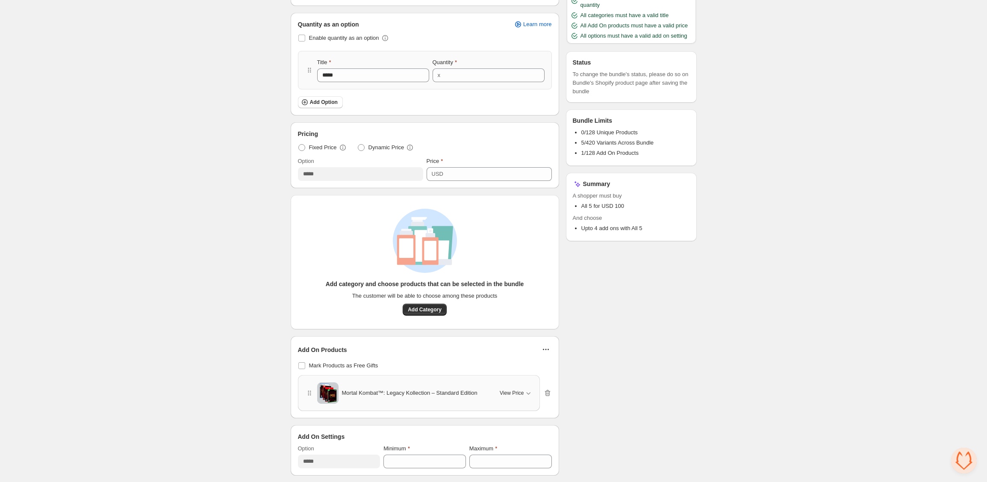
scroll to position [0, 0]
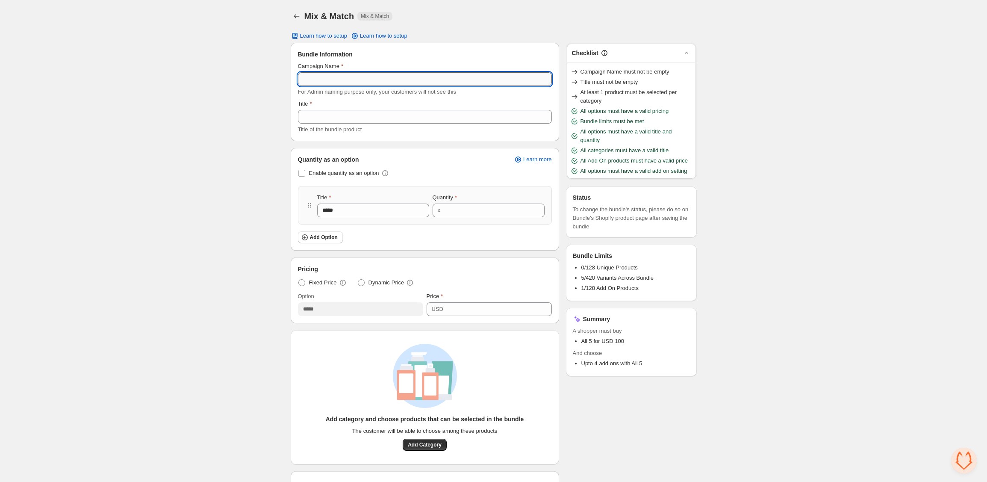
click at [426, 78] on input "Campaign Name" at bounding box center [425, 79] width 254 height 14
click at [424, 77] on input "*******" at bounding box center [425, 79] width 254 height 14
type input "*******"
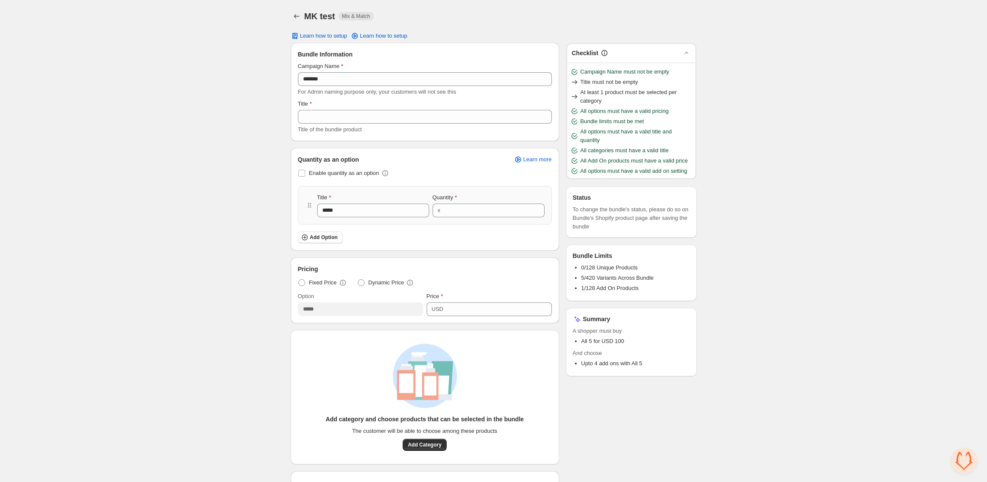
click at [421, 106] on div "Title" at bounding box center [425, 104] width 254 height 9
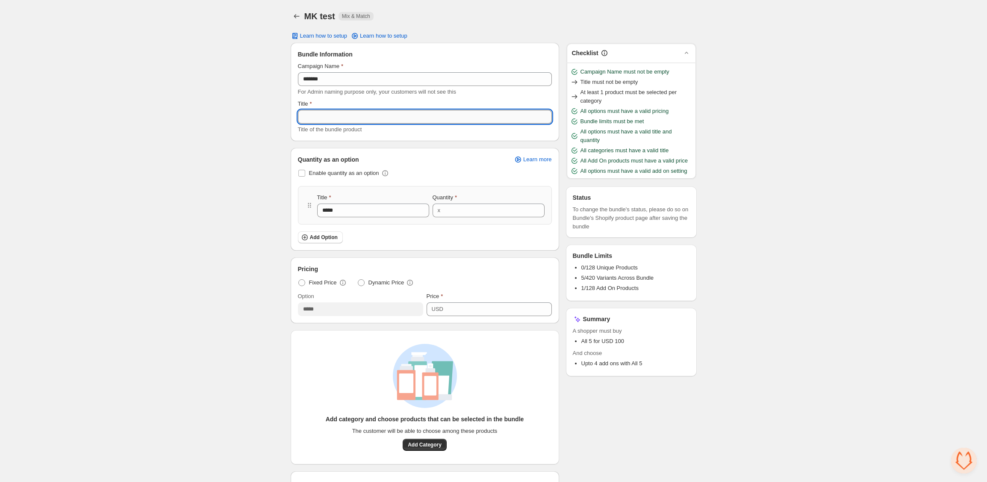
click at [420, 112] on input "Title" at bounding box center [425, 117] width 254 height 14
paste input "*******"
type input "*******"
click at [264, 181] on div "Home Bundles Analytics Plan and Billing MK test. This page is ready MK test Mix…" at bounding box center [493, 308] width 987 height 617
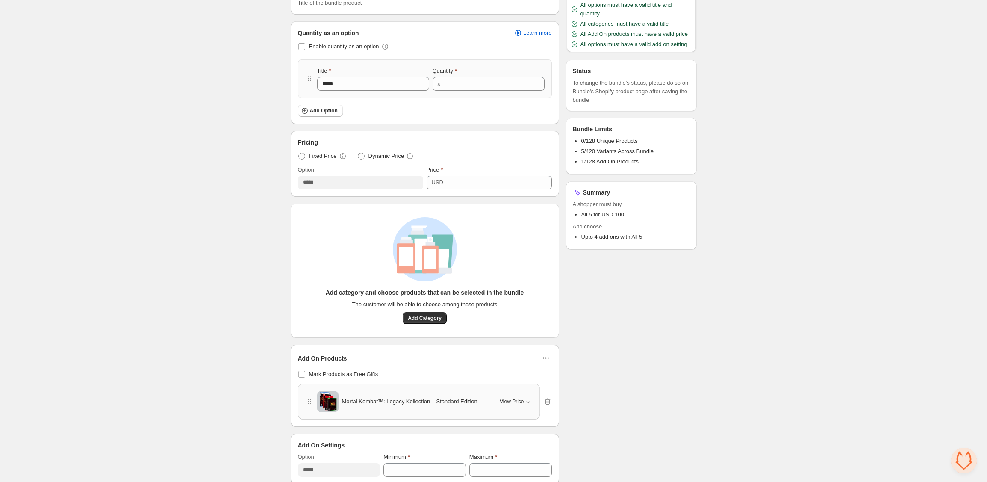
scroll to position [135, 0]
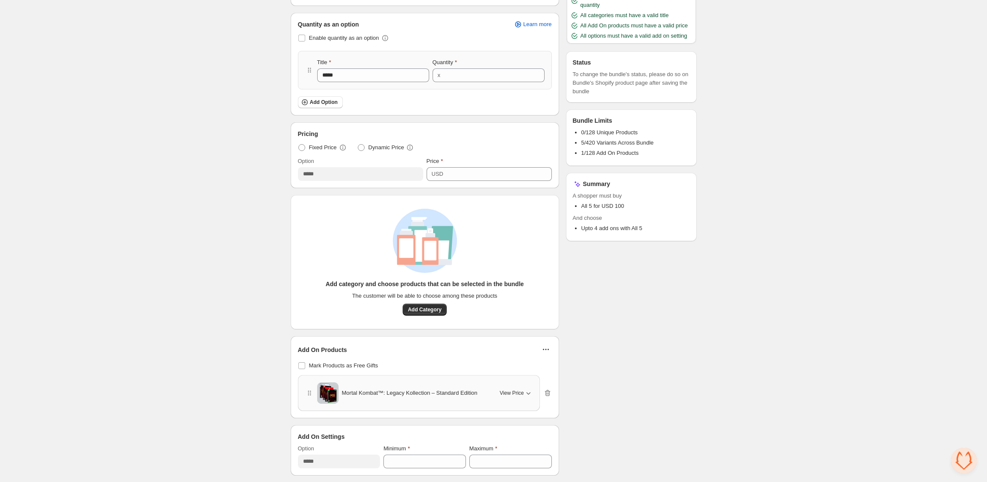
click at [511, 396] on div "View Price" at bounding box center [515, 392] width 32 height 9
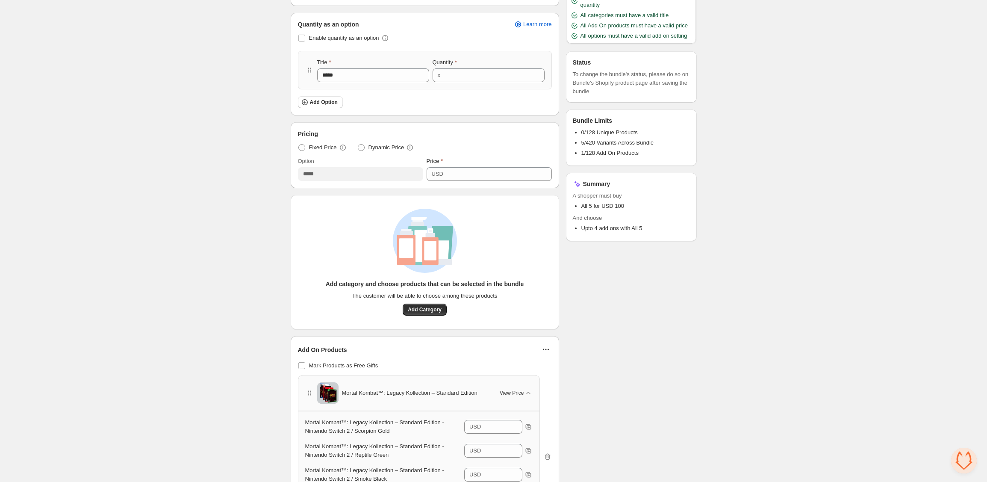
scroll to position [262, 0]
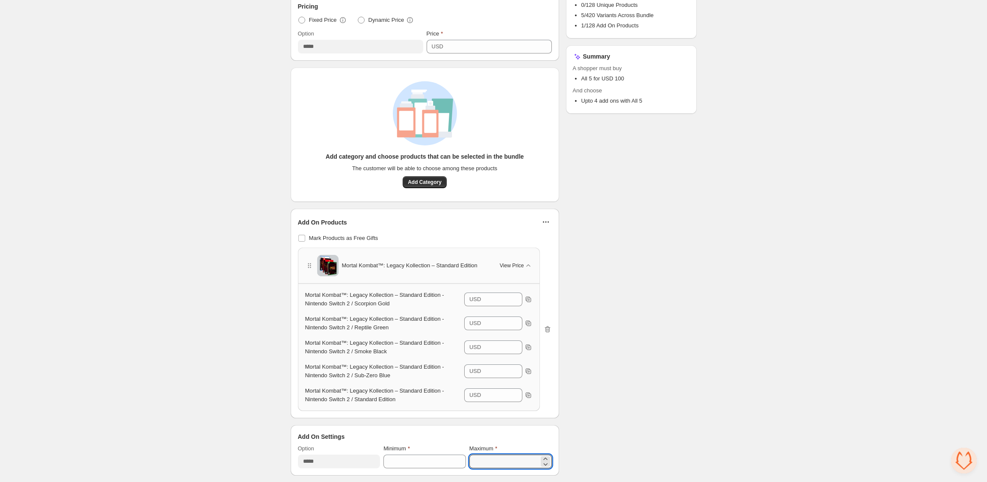
click at [467, 459] on div "Option ***** Minimum * Maximum *" at bounding box center [425, 456] width 254 height 24
type input "*"
click at [683, 373] on div "Checklist Campaign Name must not be empty Title must not be empty At least 1 pr…" at bounding box center [631, 127] width 131 height 695
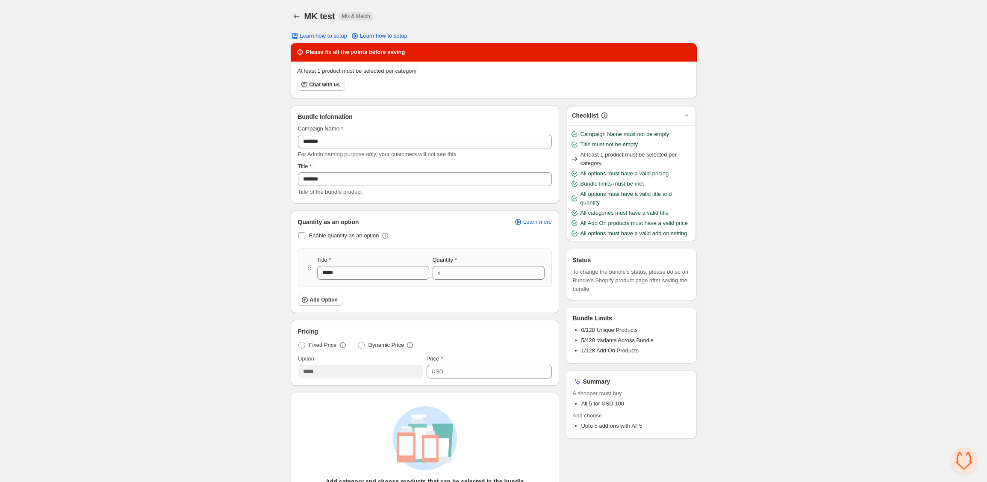
scroll to position [300, 0]
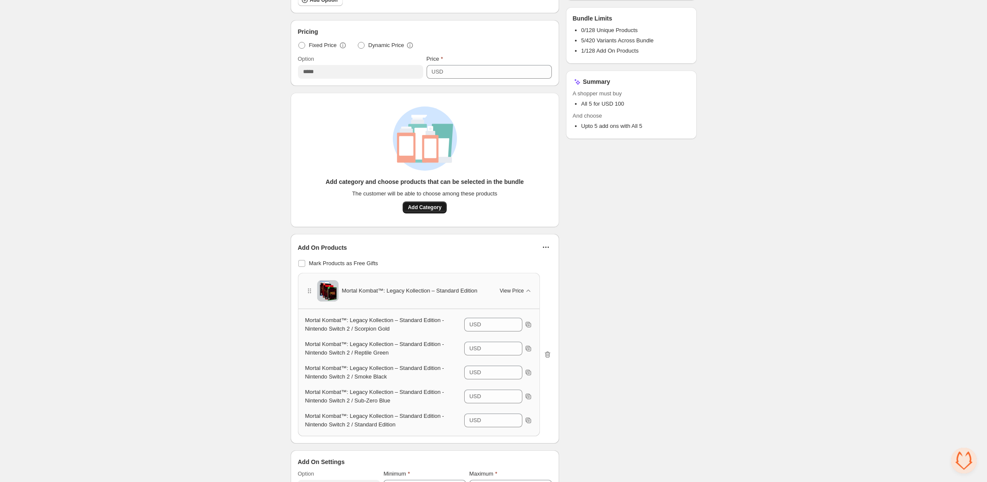
click at [432, 207] on span "Add Category" at bounding box center [425, 207] width 34 height 7
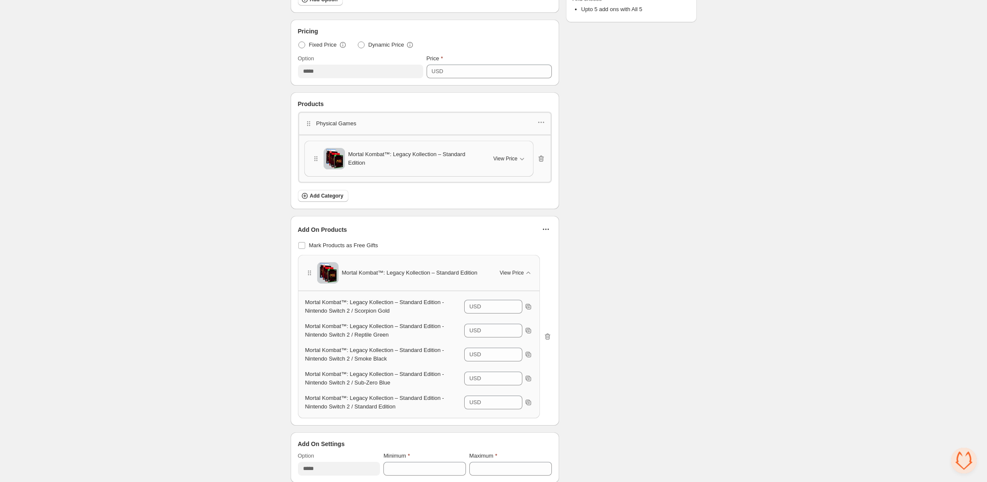
scroll to position [0, 0]
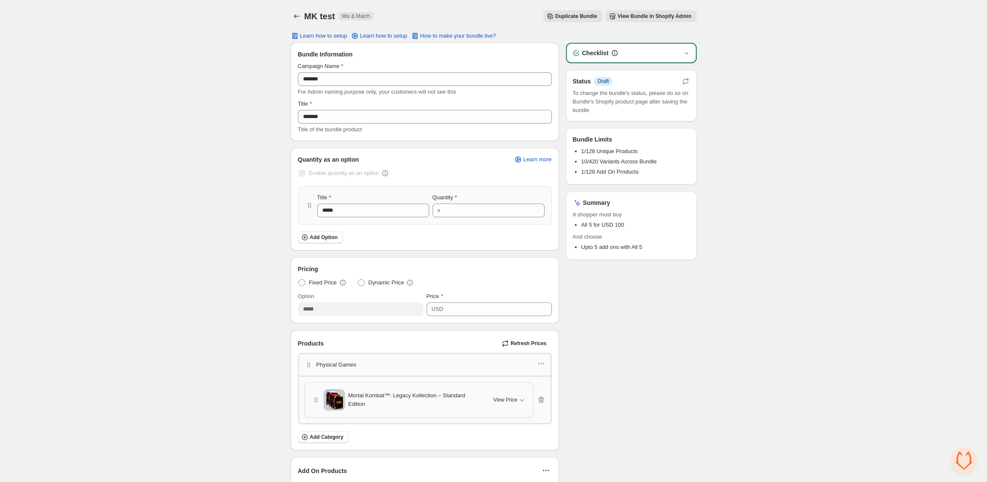
click at [639, 17] on span "View Bundle in Shopify Admin" at bounding box center [654, 16] width 74 height 7
click at [300, 15] on icon "Back" at bounding box center [296, 16] width 9 height 9
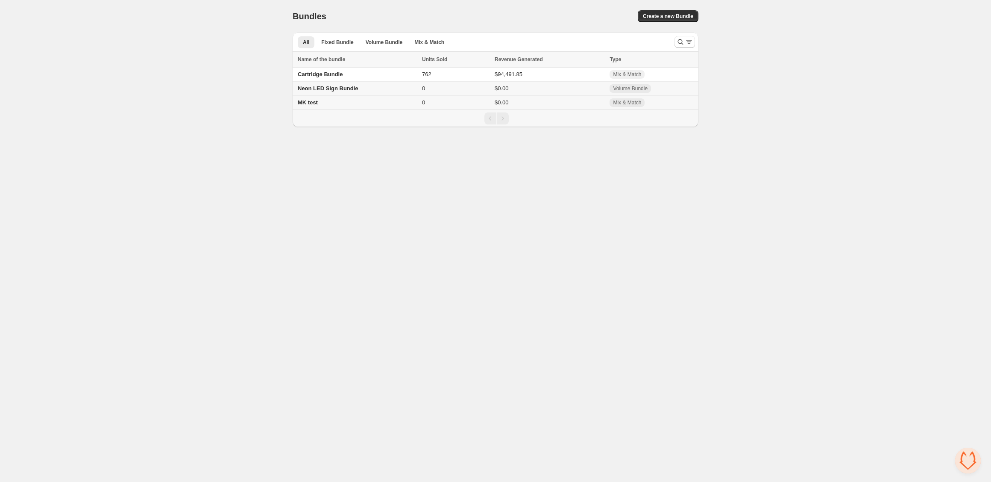
click at [576, 101] on td "$0.00" at bounding box center [549, 103] width 115 height 14
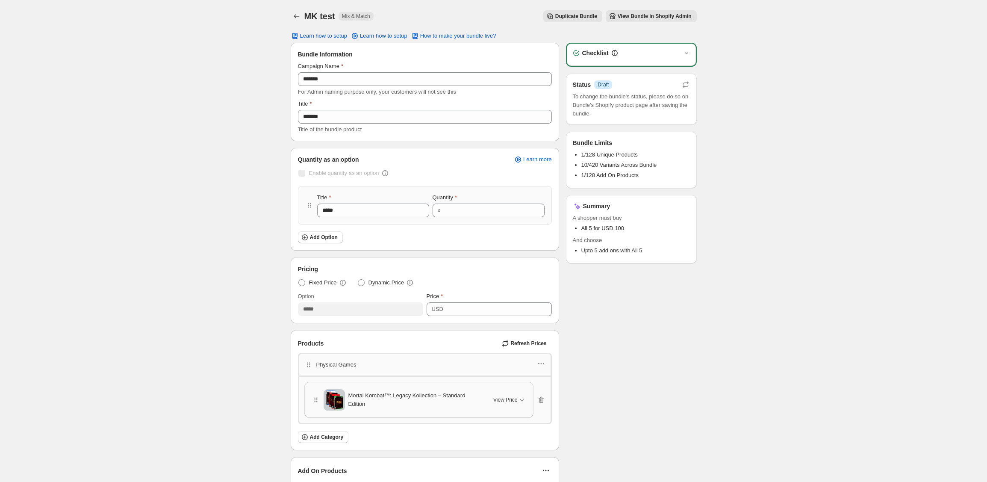
scroll to position [130, 0]
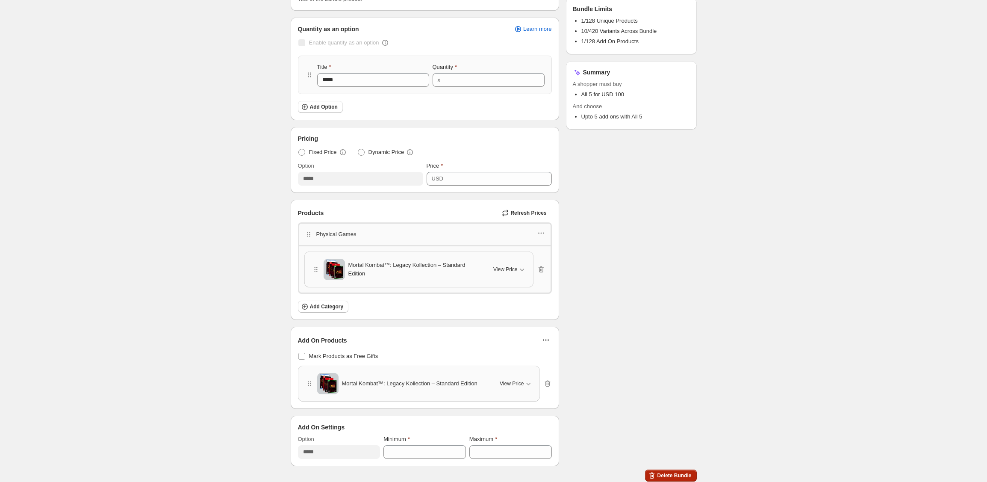
click at [660, 473] on span "Delete Bundle" at bounding box center [674, 475] width 34 height 7
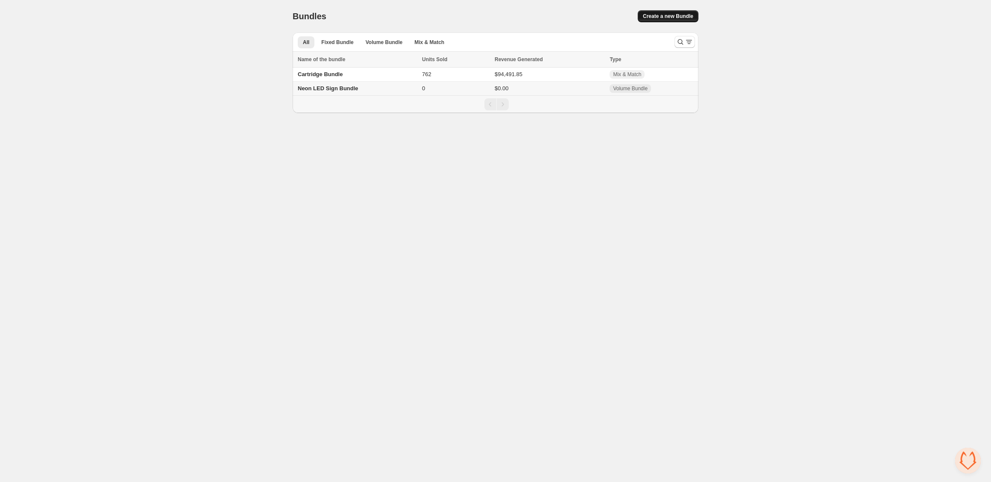
click at [673, 16] on span "Create a new Bundle" at bounding box center [668, 16] width 50 height 7
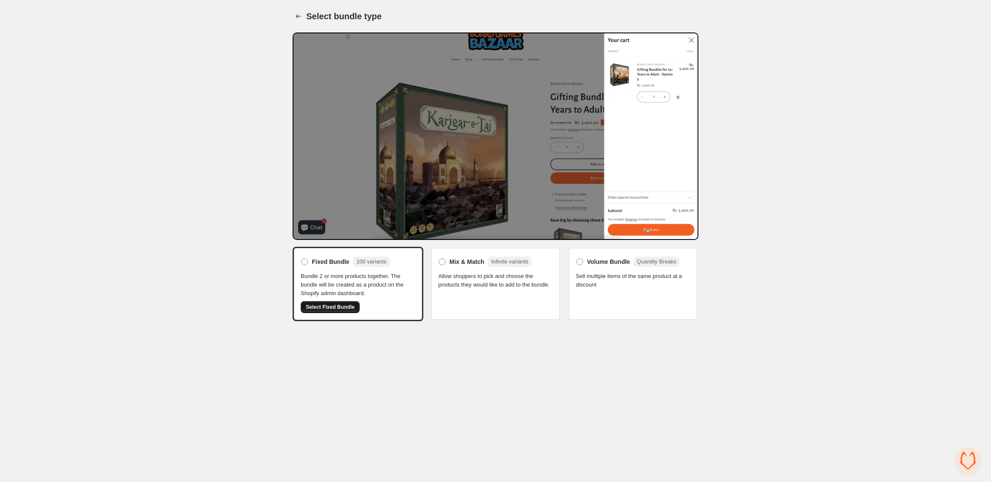
click at [337, 308] on span "Select Fixed Bundle" at bounding box center [330, 306] width 49 height 7
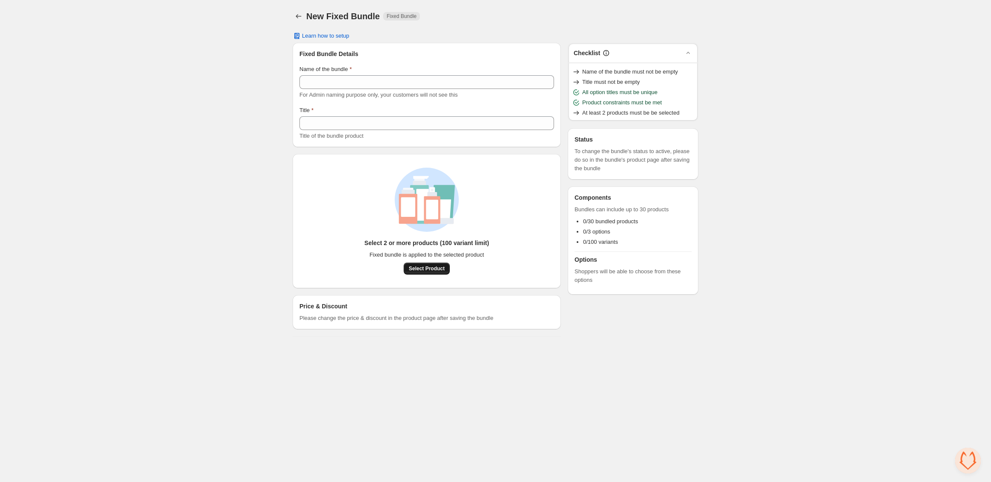
click at [432, 267] on span "Select Product" at bounding box center [427, 268] width 36 height 7
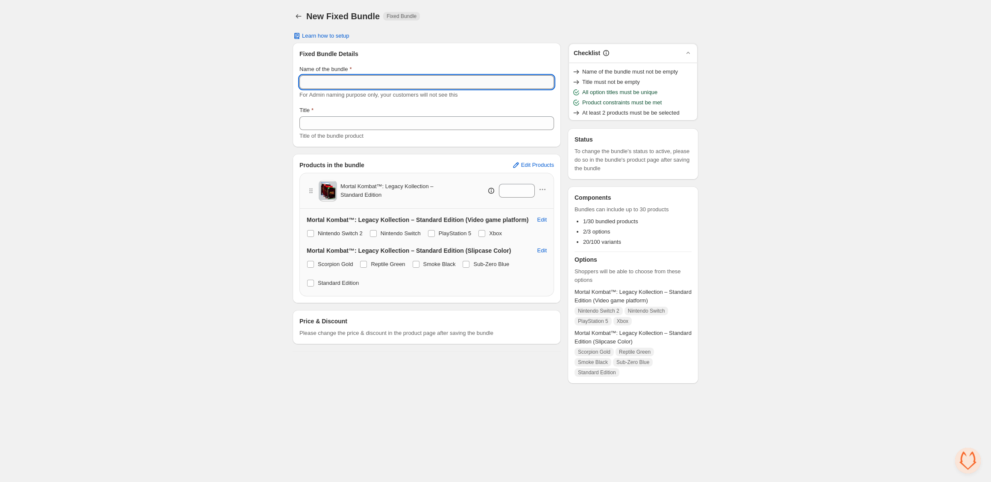
click at [432, 84] on input "Name of the bundle" at bounding box center [427, 82] width 255 height 14
click at [420, 87] on input "*******" at bounding box center [427, 82] width 255 height 14
click at [420, 86] on input "*******" at bounding box center [427, 82] width 255 height 14
type input "*******"
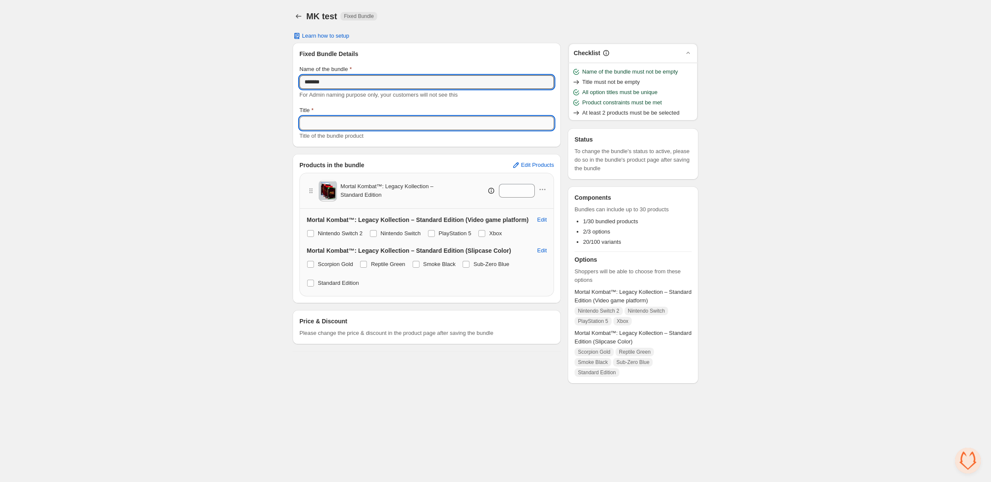
click at [417, 121] on input "Title" at bounding box center [427, 123] width 255 height 14
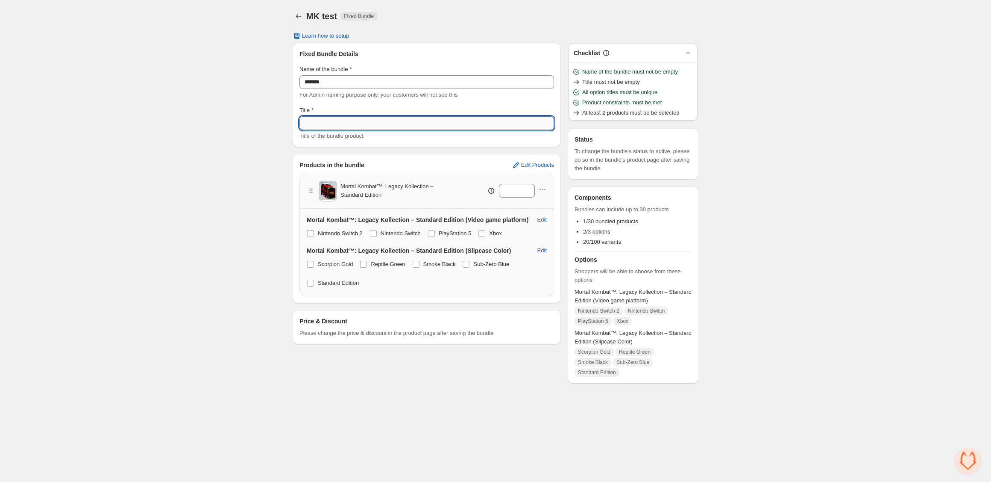
paste input "*******"
type input "*******"
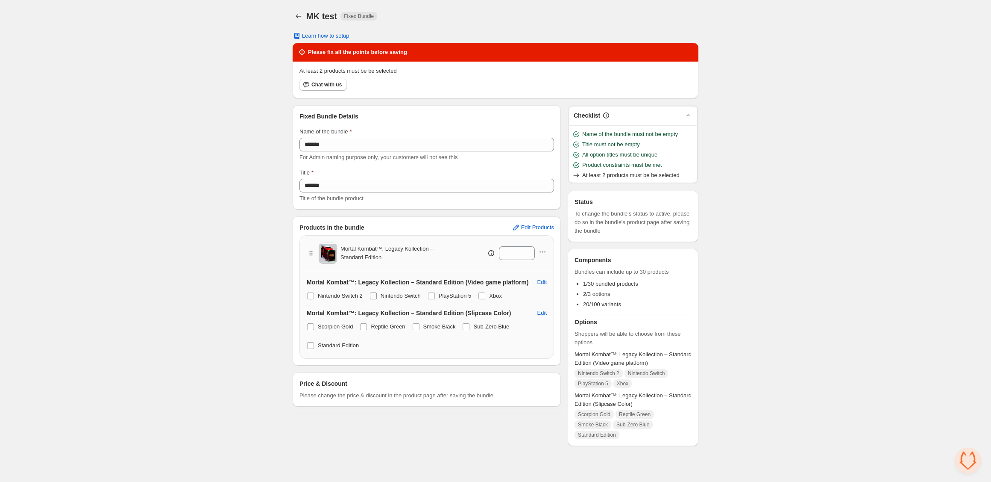
click at [377, 295] on span at bounding box center [373, 295] width 7 height 7
click at [370, 323] on label "Reptile Green" at bounding box center [382, 326] width 45 height 12
click at [427, 324] on span "Smoke Black" at bounding box center [439, 326] width 32 height 6
click at [489, 326] on span "Sub-Zero Blue" at bounding box center [491, 326] width 36 height 6
click at [332, 342] on span "Standard Edition" at bounding box center [338, 345] width 41 height 6
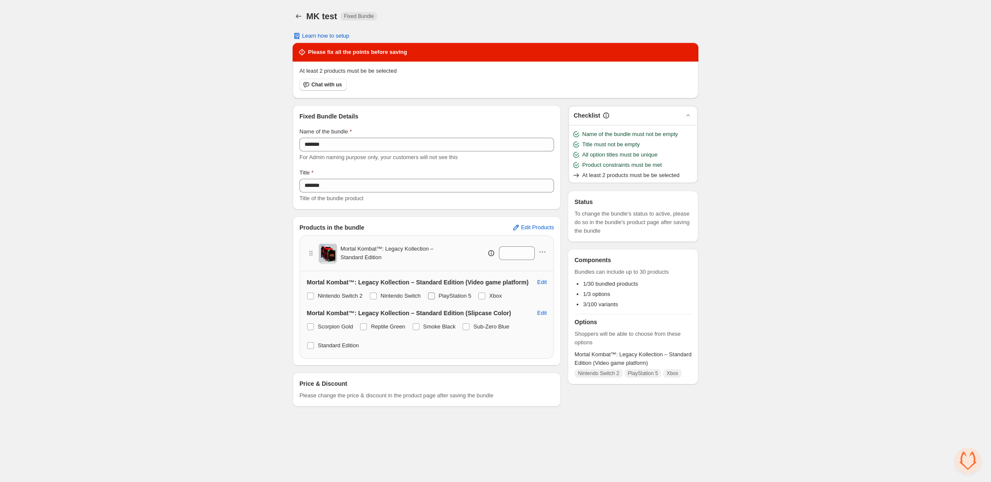
click at [459, 294] on span "PlayStation 5" at bounding box center [455, 295] width 33 height 6
click at [513, 296] on div "Nintendo Switch 2 Nintendo Switch PlayStation 5 Xbox" at bounding box center [427, 296] width 240 height 12
click at [485, 296] on span at bounding box center [482, 295] width 7 height 7
click at [543, 252] on icon "button" at bounding box center [542, 251] width 9 height 9
click at [545, 268] on span "Duplicate Product" at bounding box center [547, 267] width 44 height 9
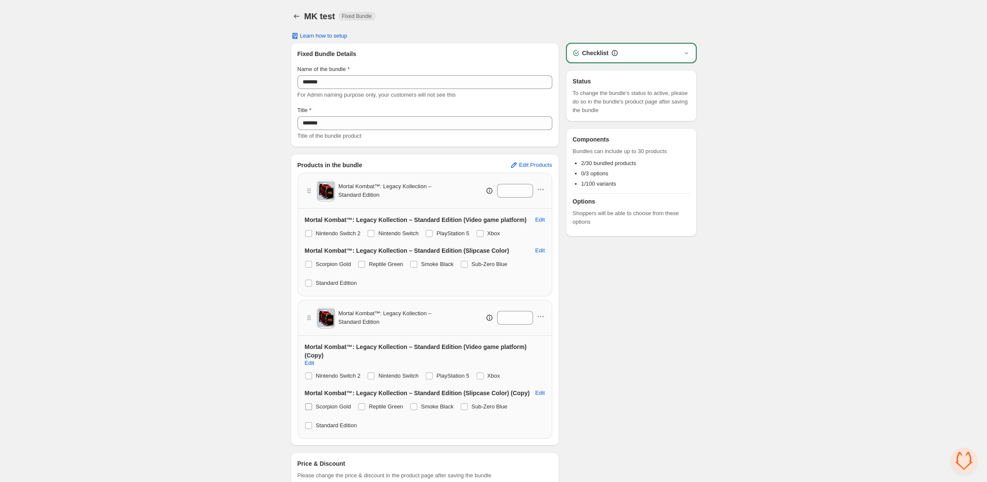
click at [307, 407] on span at bounding box center [308, 406] width 7 height 7
click at [370, 408] on label "Reptile Green" at bounding box center [380, 406] width 45 height 12
click at [324, 403] on span "Scorpion Gold" at bounding box center [333, 406] width 35 height 6
click at [653, 18] on span "View Bundle in Shopify Admin" at bounding box center [654, 16] width 74 height 7
click at [141, 2] on div "Home Bundles Analytics Plan and Billing MK test. This page is ready MK test Fix…" at bounding box center [493, 264] width 987 height 528
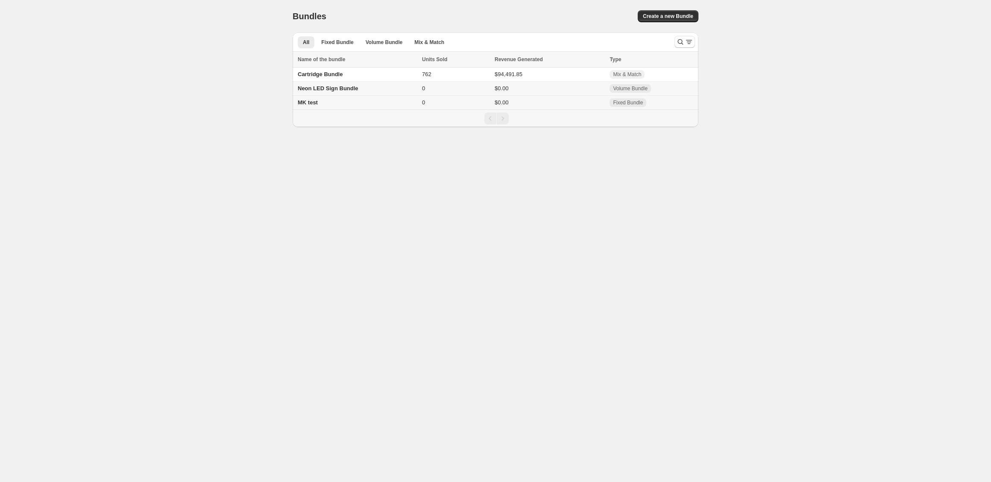
click at [347, 103] on td "MK test" at bounding box center [356, 103] width 127 height 14
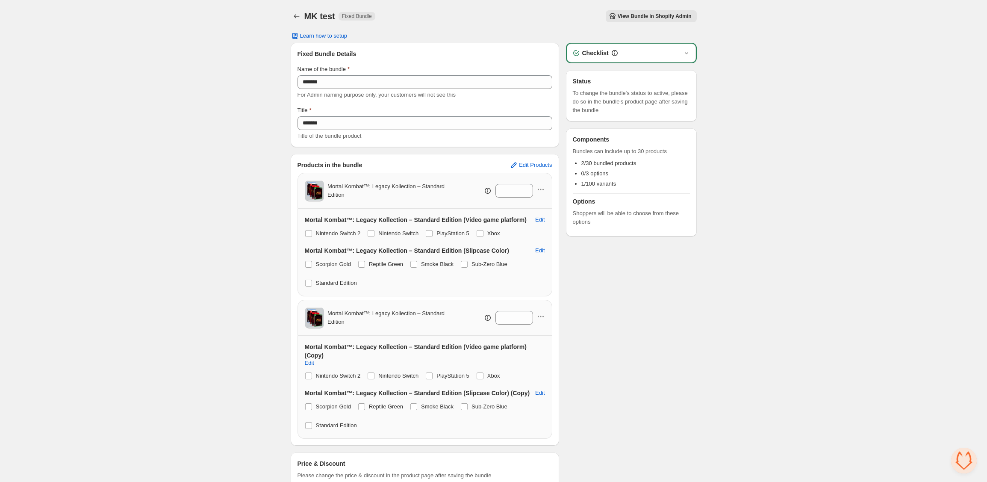
scroll to position [46, 0]
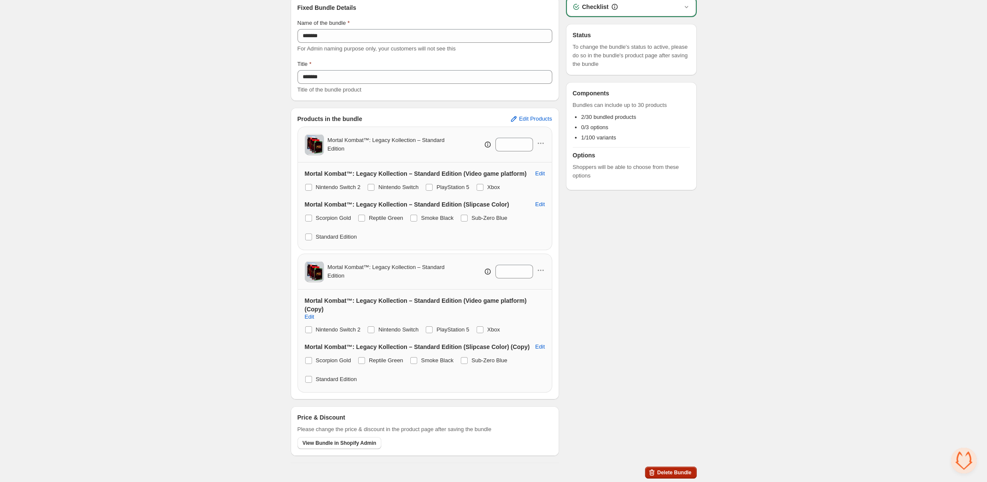
click at [665, 467] on button "Delete Bundle" at bounding box center [670, 472] width 51 height 12
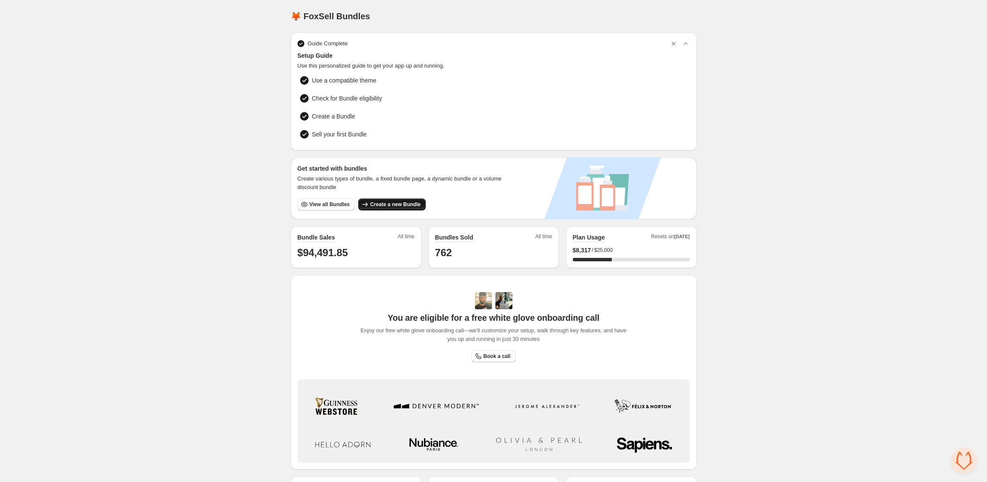
click at [383, 201] on span "Create a new Bundle" at bounding box center [395, 204] width 50 height 7
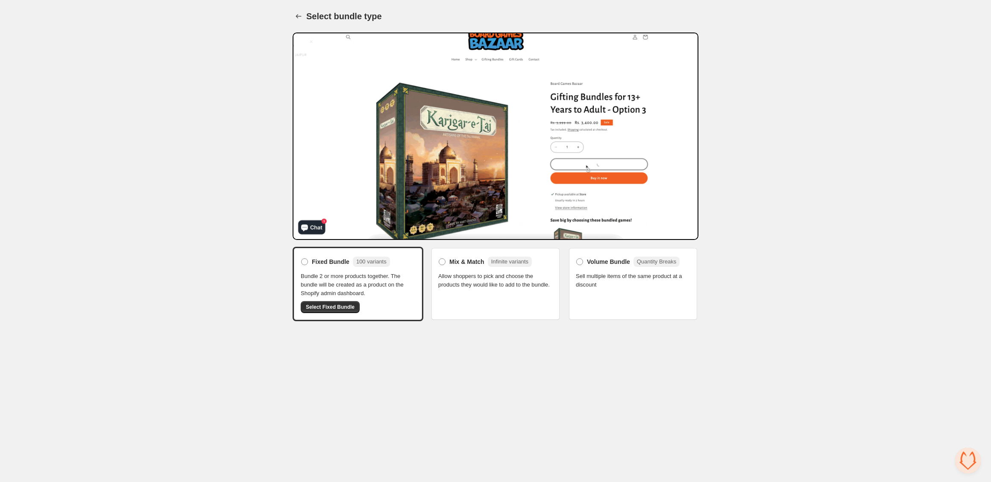
click at [467, 270] on div "Mix & Match Infinite variants Allow shoppers to pick and choose the products th…" at bounding box center [495, 272] width 115 height 34
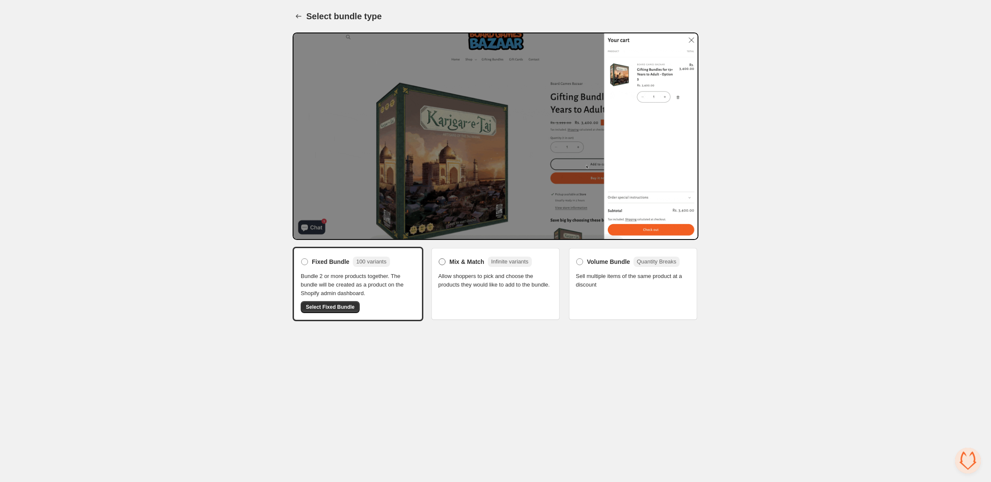
click at [457, 262] on span "Mix & Match" at bounding box center [466, 261] width 35 height 9
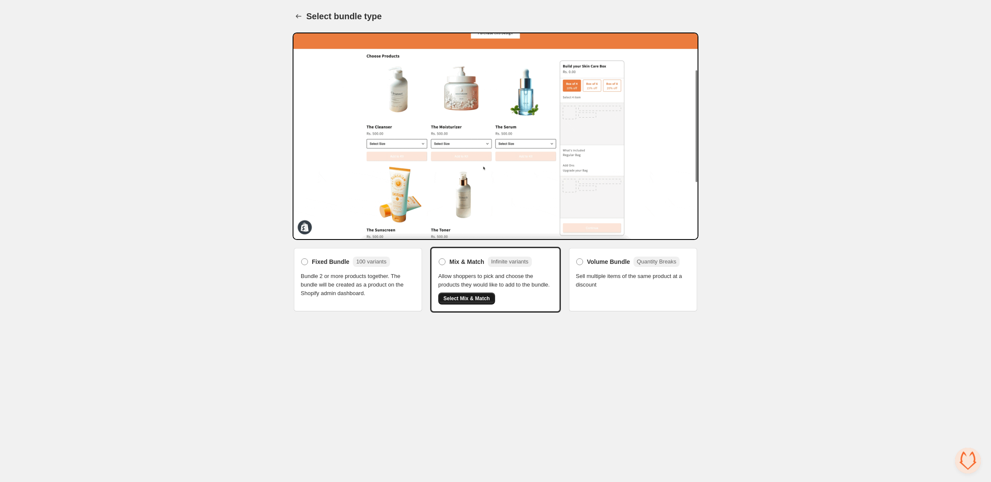
click at [468, 302] on span "Select Mix & Match" at bounding box center [467, 298] width 47 height 7
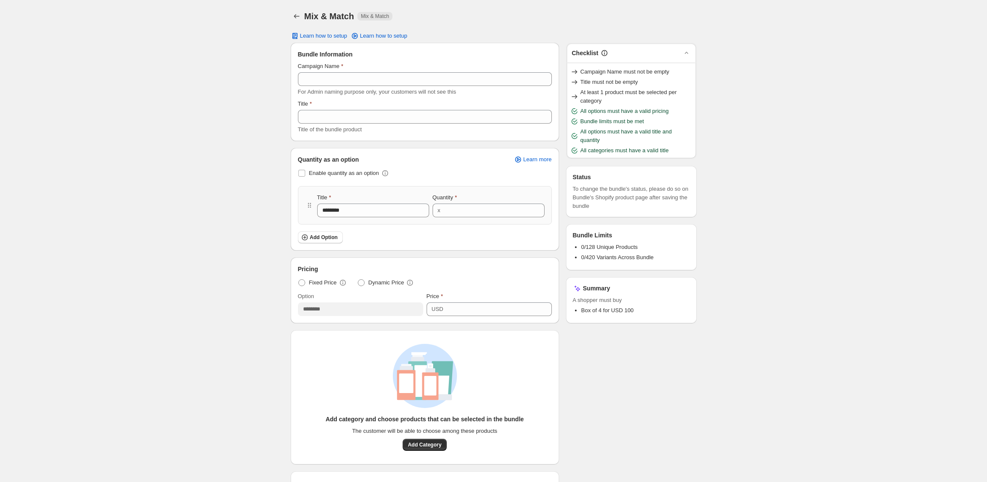
scroll to position [87, 0]
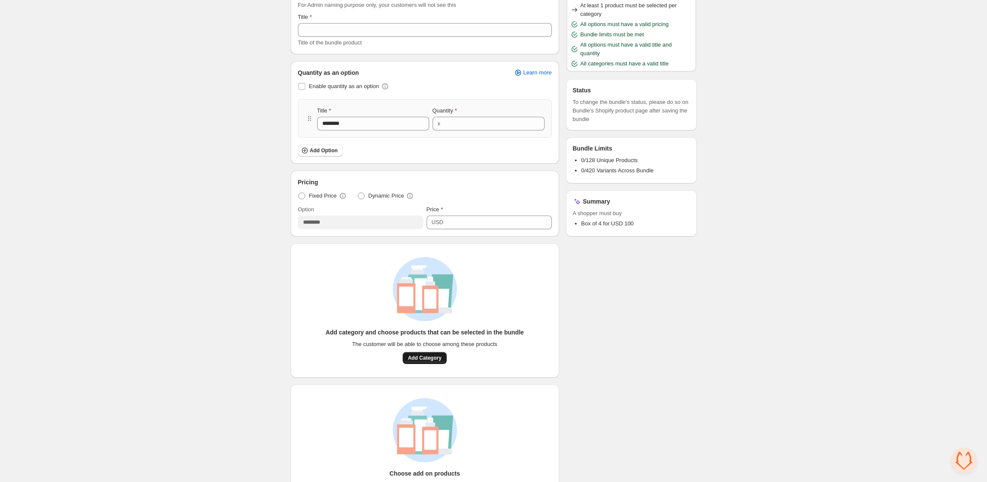
click at [422, 358] on span "Add Category" at bounding box center [425, 357] width 34 height 7
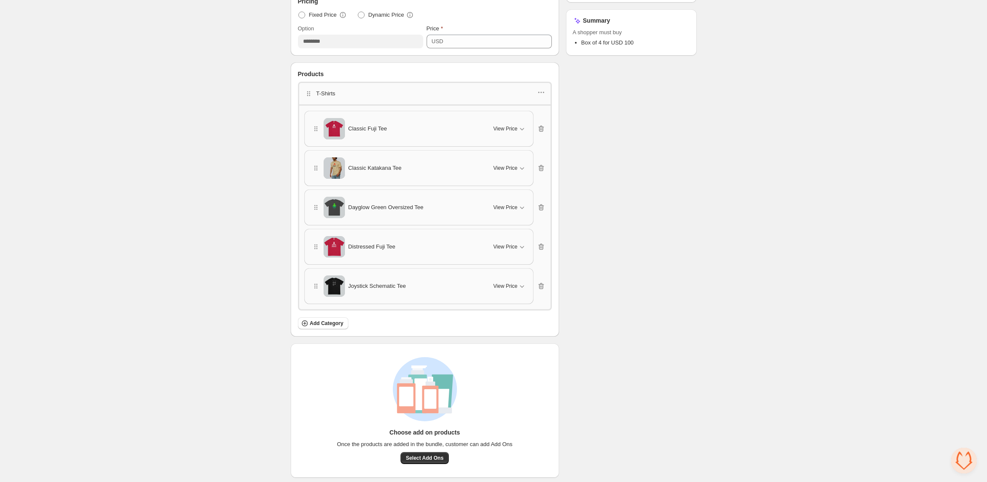
scroll to position [0, 0]
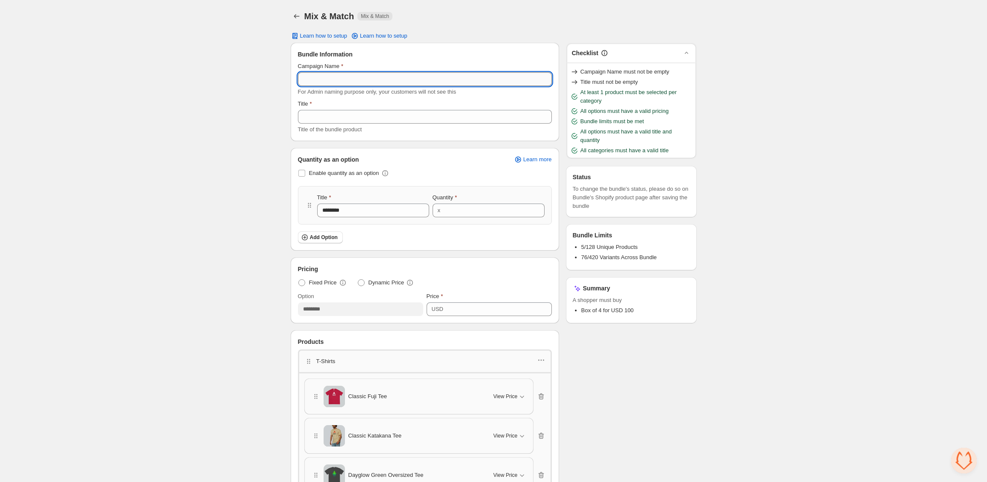
click at [367, 79] on input "Campaign Name" at bounding box center [425, 79] width 254 height 14
type input "********"
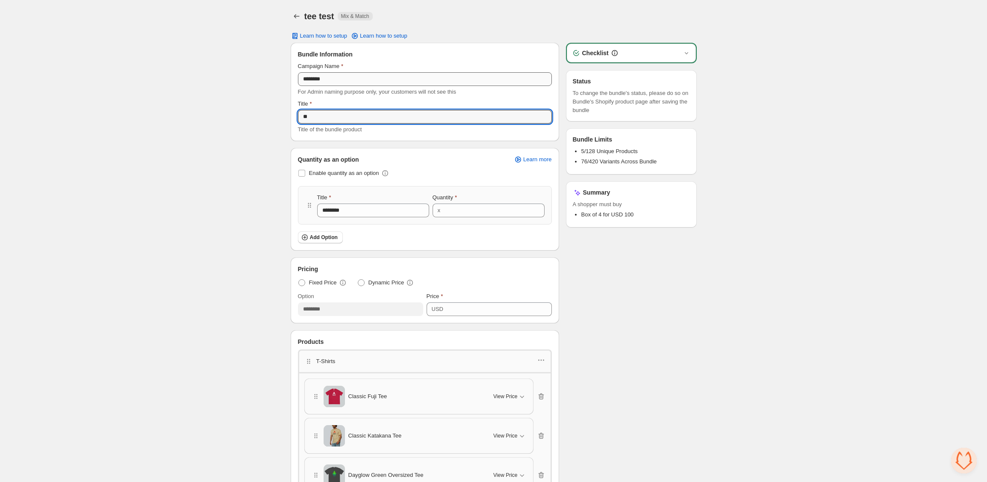
type input "*"
type input "********"
click at [626, 289] on div "Checklist Status To change the bundle's status, please do so on Bundle's Shopif…" at bounding box center [631, 394] width 131 height 702
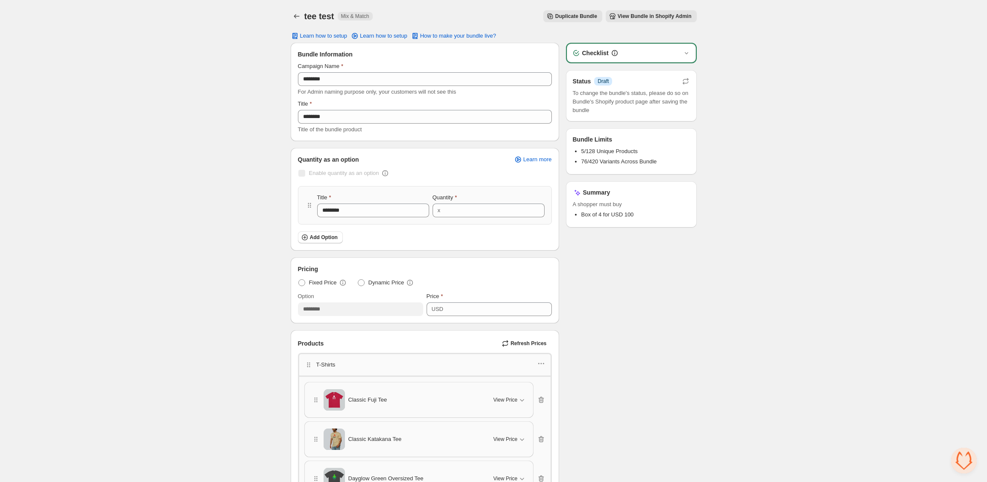
click at [636, 19] on span "View Bundle in Shopify Admin" at bounding box center [654, 16] width 74 height 7
click at [184, 4] on div "Home Bundles Analytics Plan and Billing tee test. This page is ready tee test M…" at bounding box center [493, 383] width 987 height 767
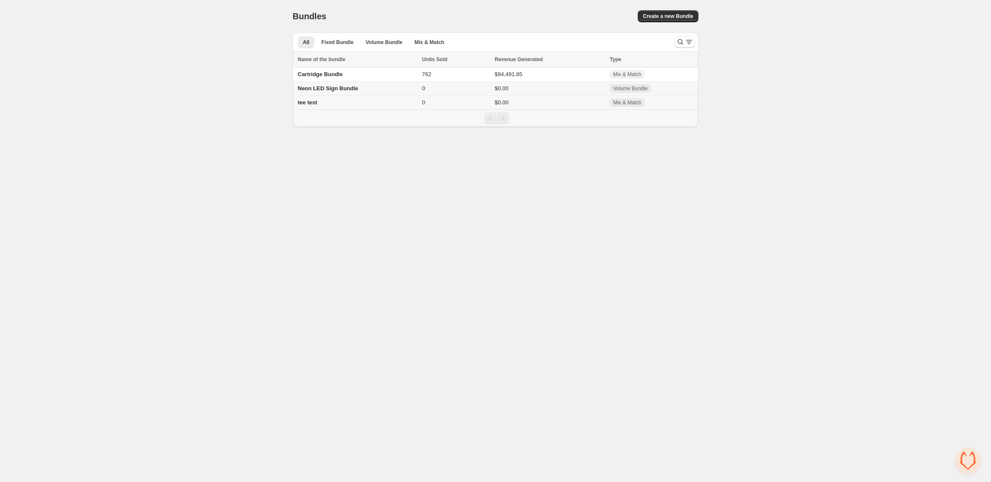
click at [309, 103] on span "tee test" at bounding box center [308, 102] width 20 height 6
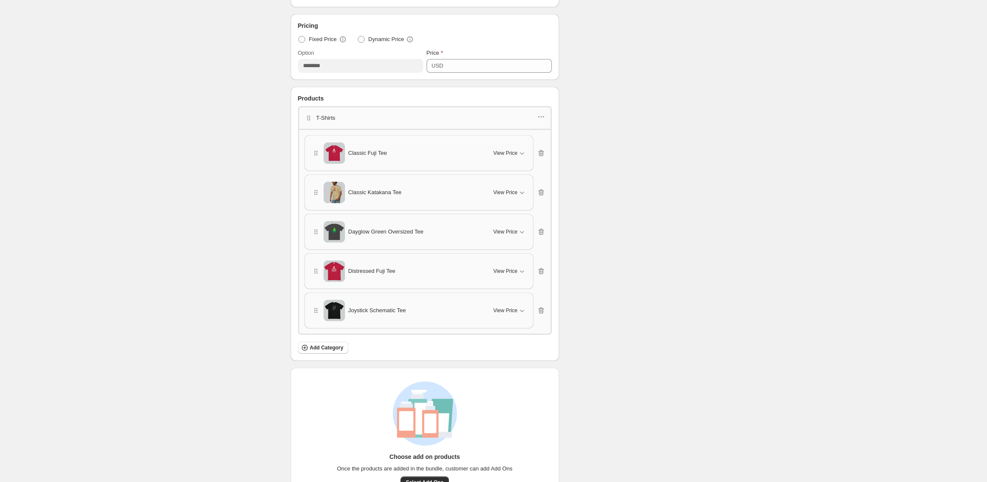
scroll to position [279, 0]
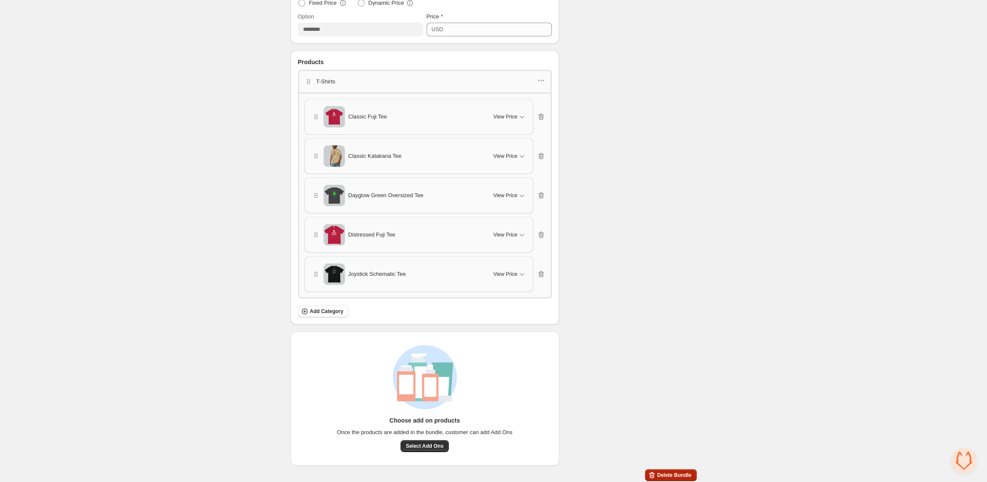
click at [668, 472] on span "Delete Bundle" at bounding box center [674, 474] width 34 height 7
